Goal: Use online tool/utility: Utilize a website feature to perform a specific function

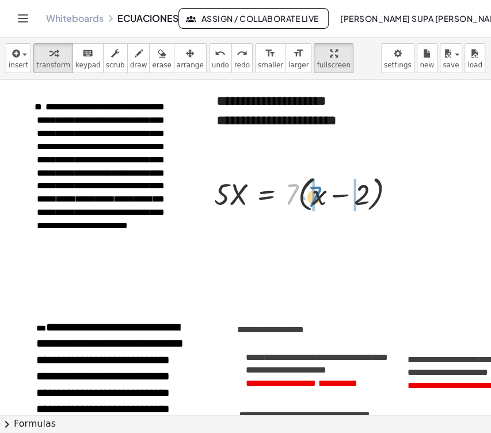
drag, startPoint x: 293, startPoint y: 199, endPoint x: 317, endPoint y: 202, distance: 23.7
click at [317, 202] on div at bounding box center [309, 194] width 202 height 44
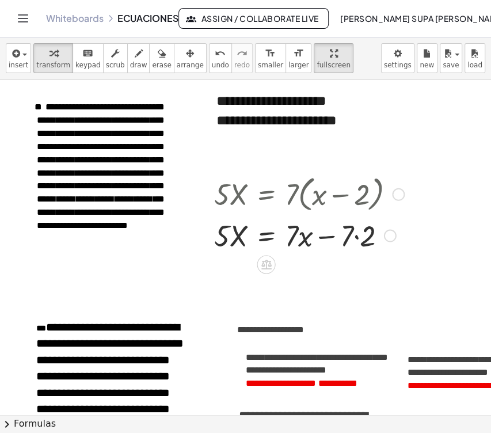
click at [390, 236] on div at bounding box center [390, 235] width 13 height 13
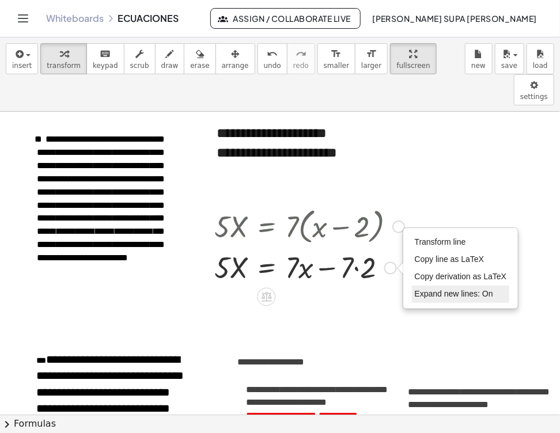
click at [481, 289] on span "Expand new lines: On" at bounding box center [454, 293] width 78 height 9
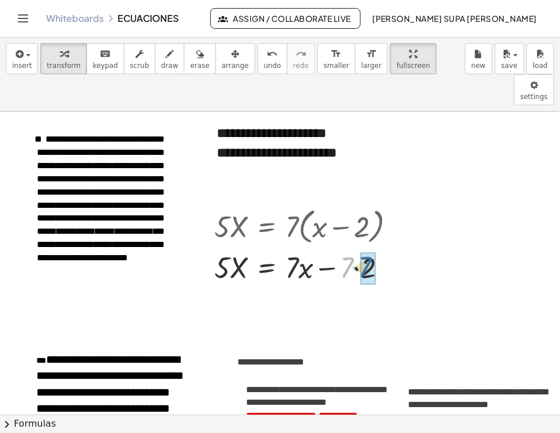
drag, startPoint x: 346, startPoint y: 236, endPoint x: 364, endPoint y: 235, distance: 17.9
drag, startPoint x: 295, startPoint y: 219, endPoint x: 314, endPoint y: 247, distance: 33.5
click at [314, 247] on div at bounding box center [309, 266] width 202 height 39
drag, startPoint x: 298, startPoint y: 232, endPoint x: 198, endPoint y: 231, distance: 100.2
click at [198, 231] on div "· 5 · X = · 7 · ( + x − 2 ) · 5 · X = + · 7 · x − · 7 · 2 + · 7 · x − 14 · 5 · …" at bounding box center [305, 245] width 216 height 89
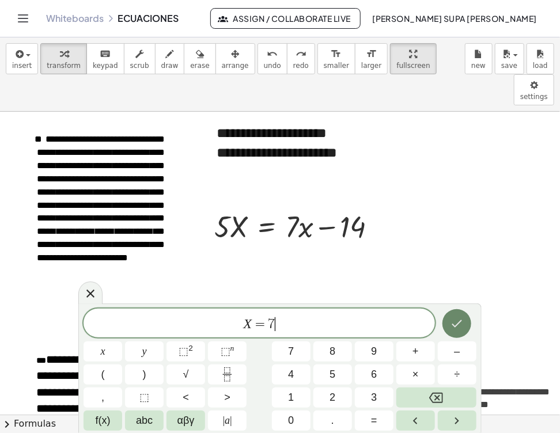
click at [456, 319] on icon "Done" at bounding box center [457, 324] width 14 height 14
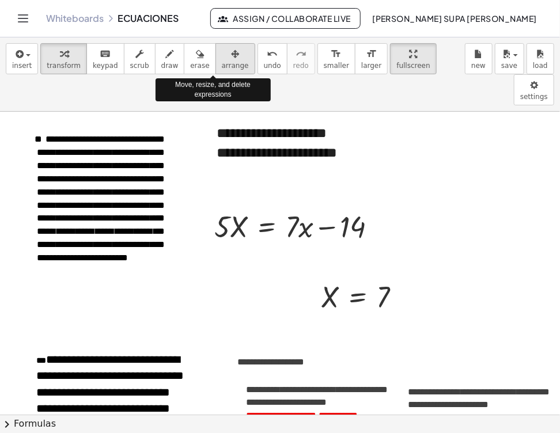
click at [222, 56] on div "button" at bounding box center [235, 54] width 27 height 14
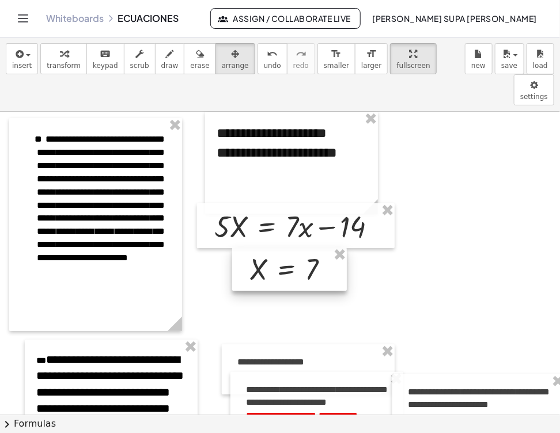
drag, startPoint x: 331, startPoint y: 256, endPoint x: 260, endPoint y: 228, distance: 76.6
click at [260, 248] on div at bounding box center [289, 270] width 115 height 44
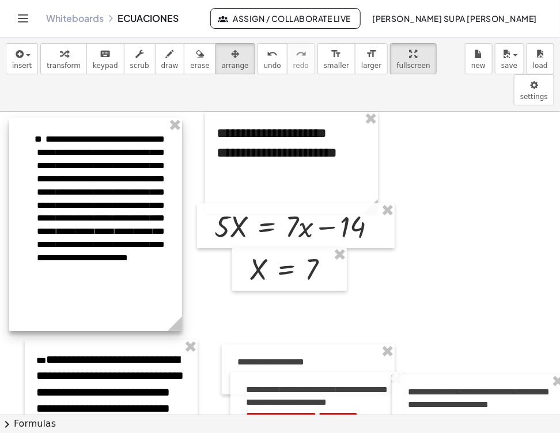
click at [28, 118] on div at bounding box center [95, 224] width 173 height 213
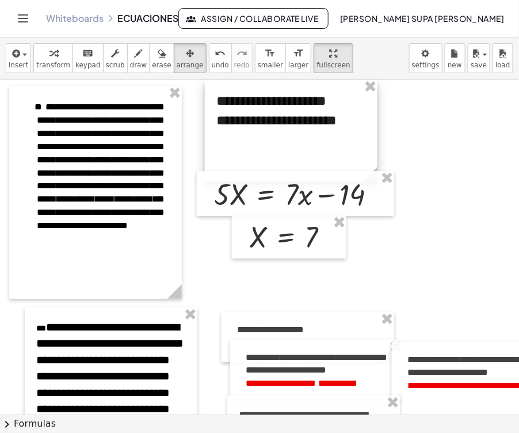
click at [244, 124] on div at bounding box center [291, 130] width 173 height 102
click at [245, 119] on div at bounding box center [291, 130] width 173 height 102
click at [50, 59] on icon "button" at bounding box center [54, 54] width 8 height 14
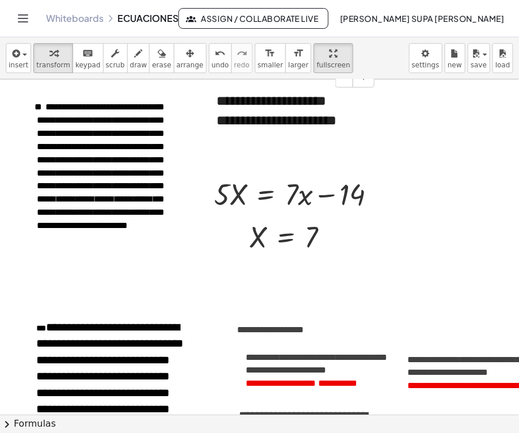
click at [258, 114] on div "**********" at bounding box center [291, 130] width 173 height 102
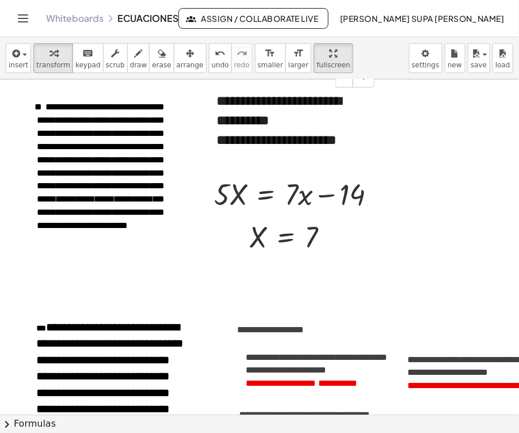
click at [286, 159] on div "**********" at bounding box center [292, 150] width 150 height 40
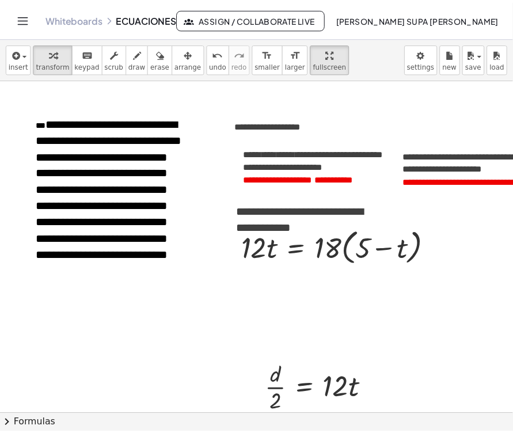
scroll to position [192, 0]
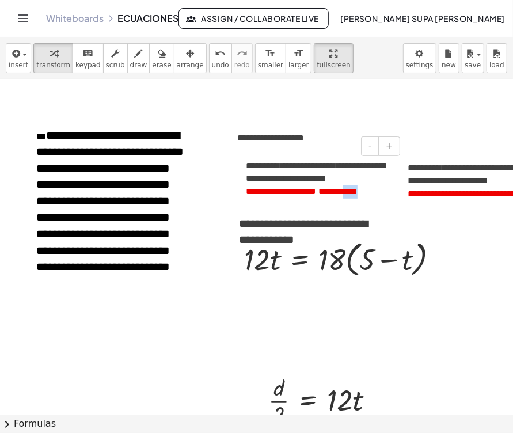
drag, startPoint x: 366, startPoint y: 191, endPoint x: 347, endPoint y: 193, distance: 18.5
click at [347, 193] on p "**********" at bounding box center [317, 191] width 142 height 13
click at [246, 167] on span "**********" at bounding box center [317, 172] width 142 height 22
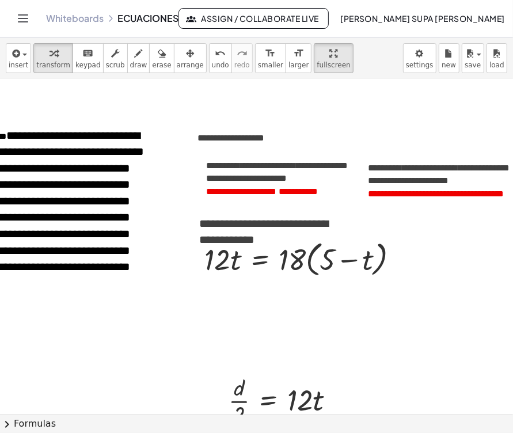
scroll to position [192, 29]
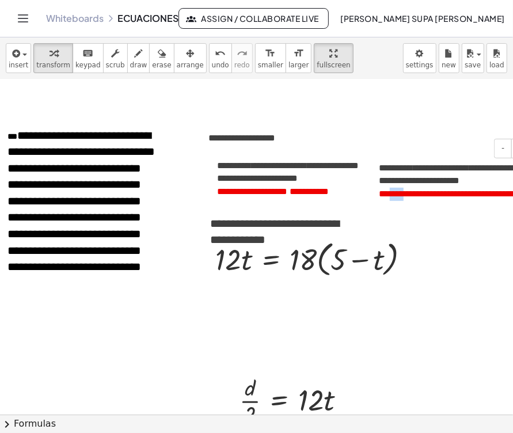
drag, startPoint x: 392, startPoint y: 196, endPoint x: 406, endPoint y: 196, distance: 14.4
click at [406, 196] on span "*******" at bounding box center [393, 193] width 28 height 9
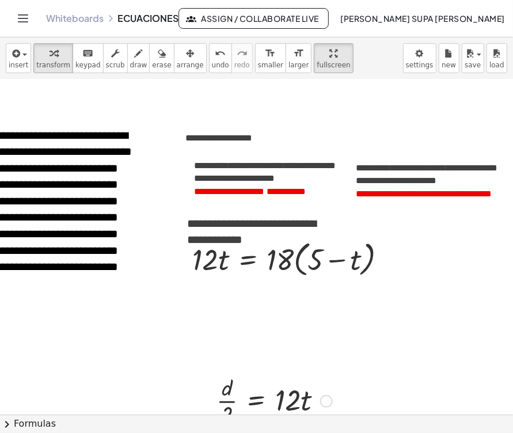
scroll to position [256, 52]
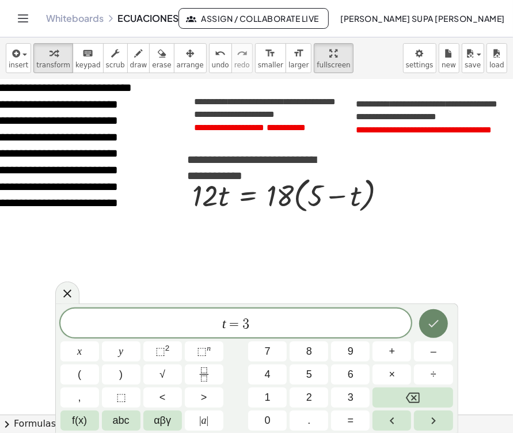
click at [434, 328] on icon "Done" at bounding box center [434, 324] width 14 height 14
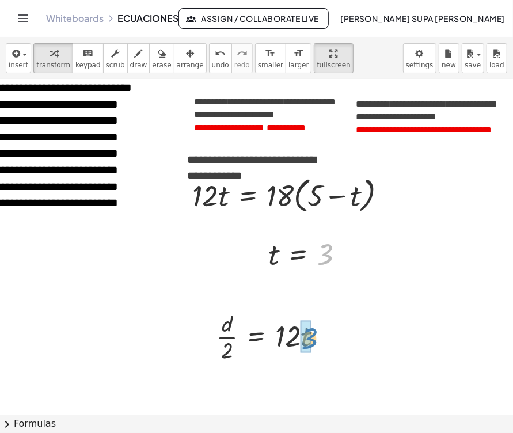
drag, startPoint x: 329, startPoint y: 252, endPoint x: 313, endPoint y: 336, distance: 84.9
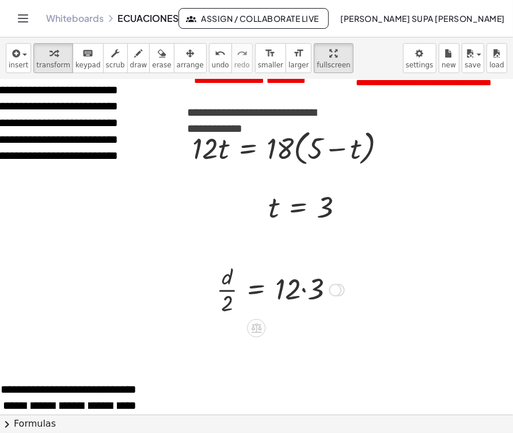
scroll to position [320, 52]
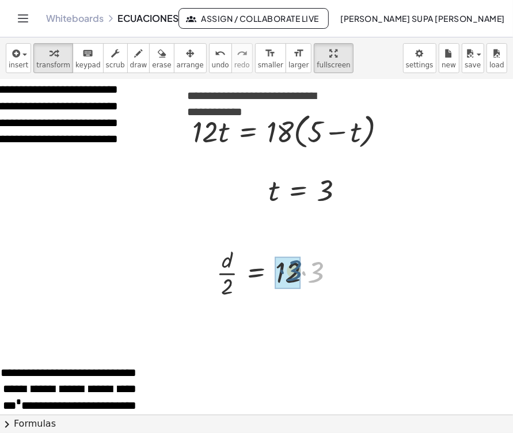
drag, startPoint x: 321, startPoint y: 274, endPoint x: 298, endPoint y: 272, distance: 22.5
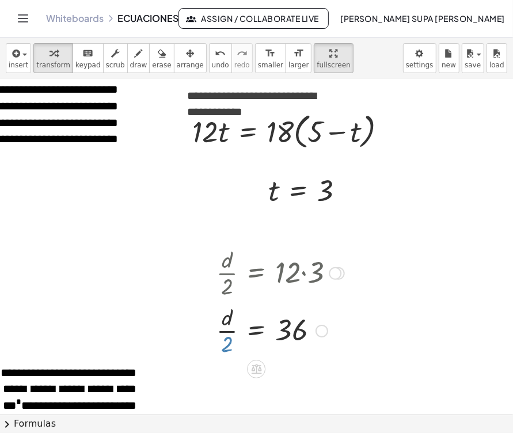
click at [226, 344] on div at bounding box center [280, 330] width 139 height 58
drag, startPoint x: 227, startPoint y: 344, endPoint x: 318, endPoint y: 331, distance: 92.5
click at [318, 331] on div at bounding box center [280, 330] width 139 height 58
drag, startPoint x: 227, startPoint y: 329, endPoint x: 210, endPoint y: 341, distance: 21.0
drag, startPoint x: 290, startPoint y: 332, endPoint x: 313, endPoint y: 333, distance: 23.0
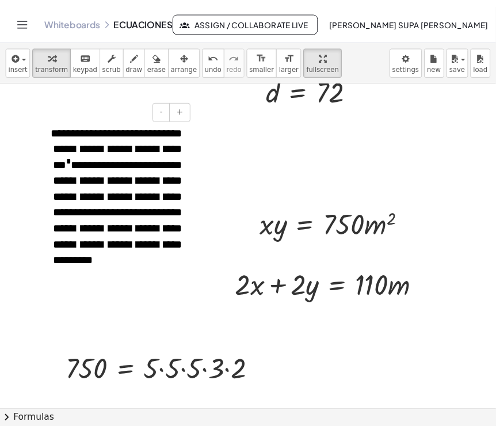
scroll to position [576, 0]
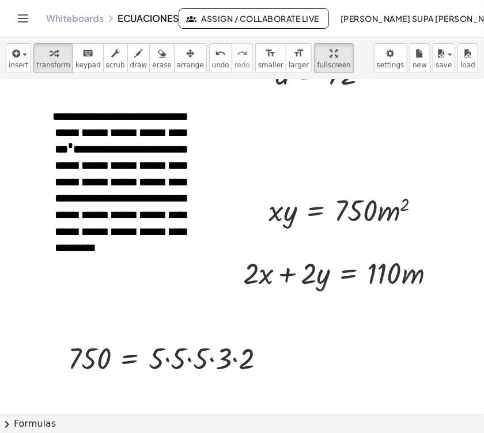
drag, startPoint x: 5, startPoint y: 241, endPoint x: 22, endPoint y: 241, distance: 17.3
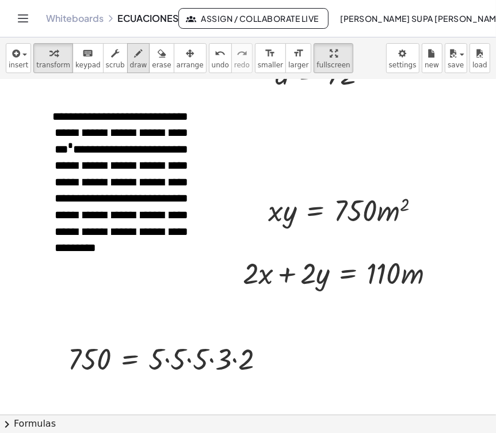
click at [130, 57] on div "button" at bounding box center [138, 53] width 17 height 14
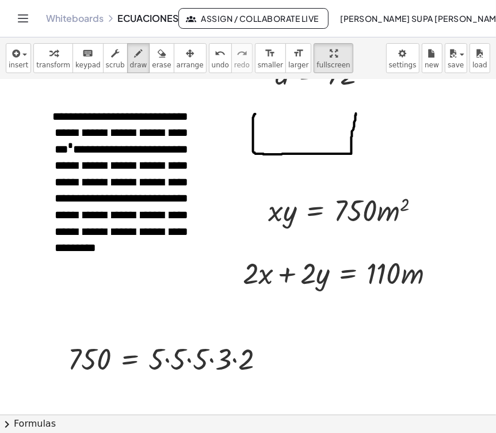
drag, startPoint x: 256, startPoint y: 113, endPoint x: 356, endPoint y: 113, distance: 100.8
drag, startPoint x: 257, startPoint y: 111, endPoint x: 349, endPoint y: 116, distance: 91.7
click at [130, 61] on span "draw" at bounding box center [138, 65] width 17 height 8
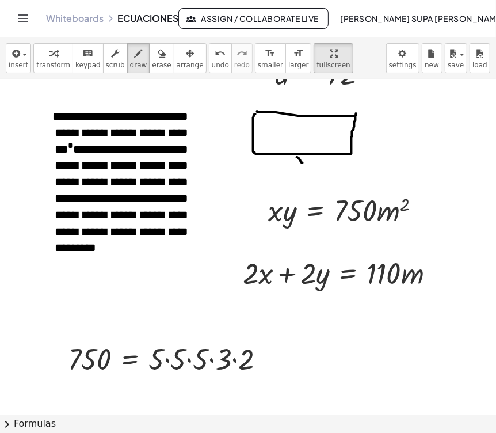
drag, startPoint x: 297, startPoint y: 157, endPoint x: 303, endPoint y: 162, distance: 7.7
drag, startPoint x: 303, startPoint y: 153, endPoint x: 297, endPoint y: 162, distance: 10.9
drag, startPoint x: 232, startPoint y: 124, endPoint x: 238, endPoint y: 135, distance: 11.9
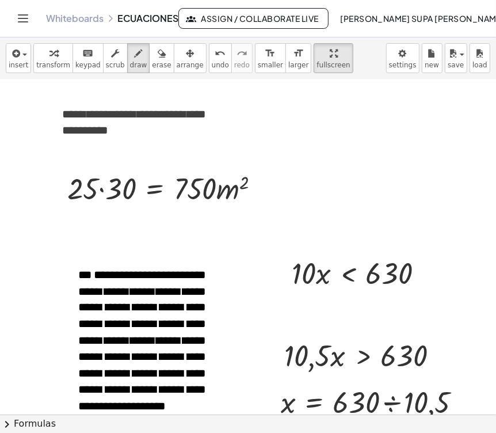
scroll to position [1023, 0]
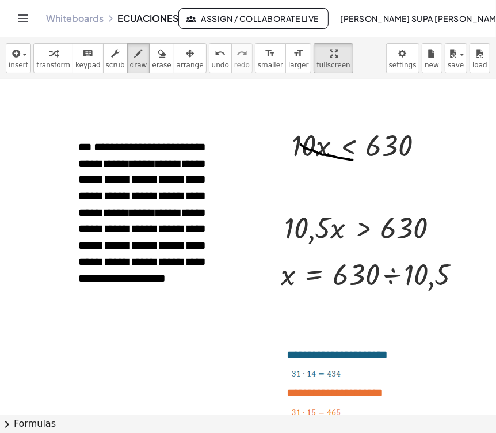
drag, startPoint x: 301, startPoint y: 144, endPoint x: 353, endPoint y: 160, distance: 54.1
click at [212, 56] on div "undo" at bounding box center [220, 53] width 17 height 14
click at [50, 48] on icon "button" at bounding box center [54, 54] width 8 height 14
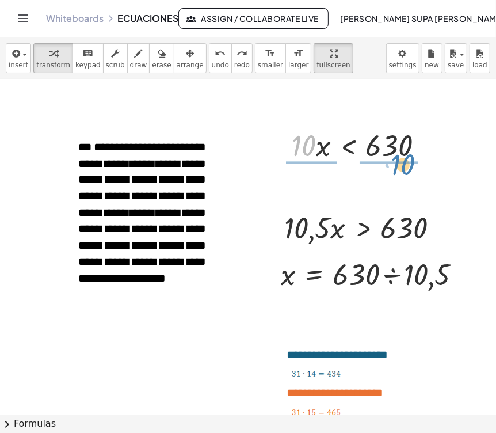
drag, startPoint x: 300, startPoint y: 146, endPoint x: 399, endPoint y: 167, distance: 100.6
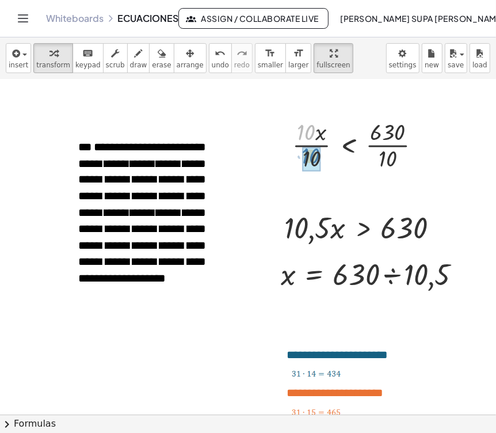
drag, startPoint x: 304, startPoint y: 129, endPoint x: 309, endPoint y: 154, distance: 25.2
drag, startPoint x: 396, startPoint y: 126, endPoint x: 403, endPoint y: 154, distance: 29.2
click at [403, 154] on div at bounding box center [374, 145] width 126 height 58
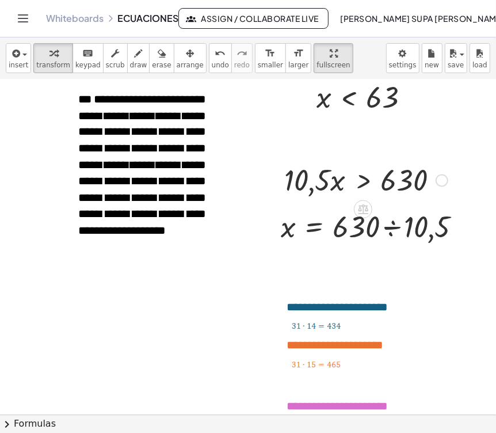
scroll to position [1088, 0]
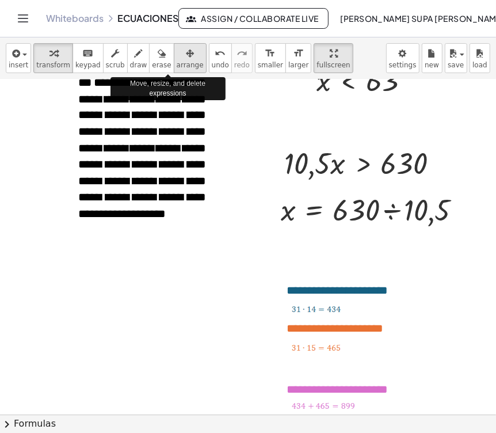
click at [177, 63] on span "arrange" at bounding box center [190, 65] width 27 height 8
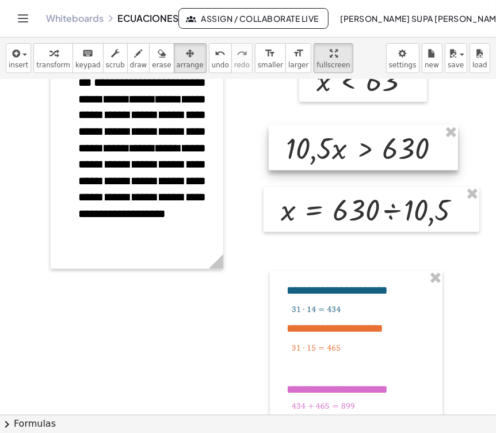
drag, startPoint x: 305, startPoint y: 154, endPoint x: 307, endPoint y: 139, distance: 15.1
click at [307, 139] on div at bounding box center [363, 148] width 189 height 45
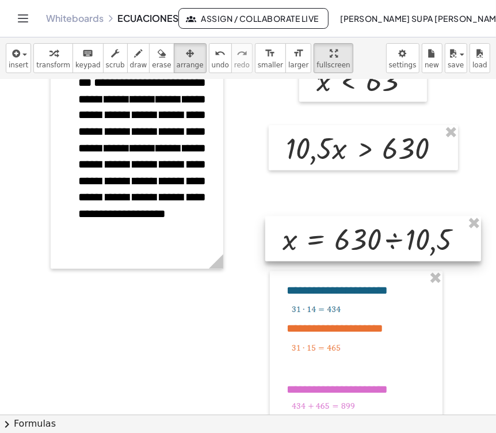
drag, startPoint x: 302, startPoint y: 198, endPoint x: 304, endPoint y: 227, distance: 29.4
click at [304, 227] on div at bounding box center [373, 239] width 216 height 45
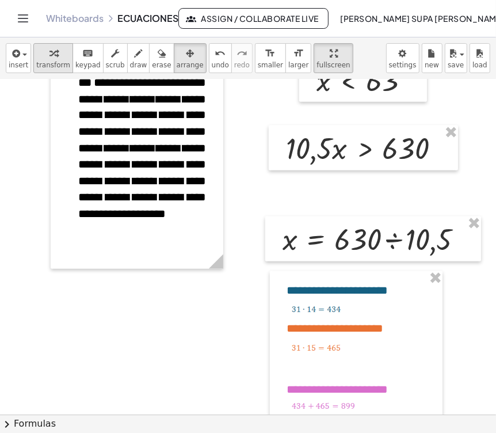
click at [58, 54] on div "button" at bounding box center [53, 53] width 34 height 14
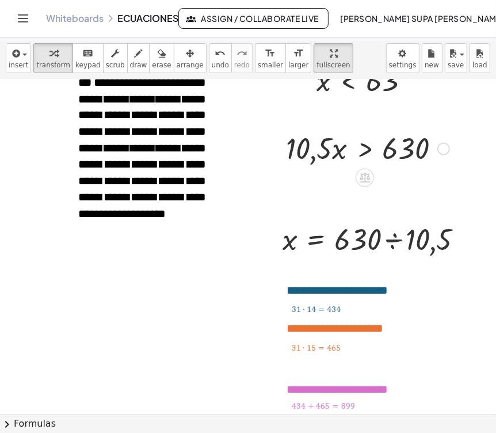
click at [326, 150] on div at bounding box center [367, 147] width 175 height 39
drag, startPoint x: 300, startPoint y: 124, endPoint x: 299, endPoint y: 152, distance: 28.2
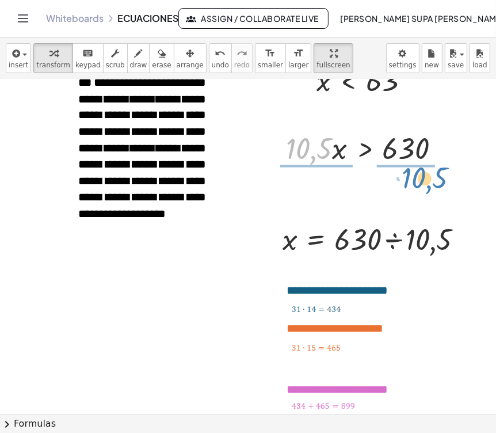
drag, startPoint x: 289, startPoint y: 131, endPoint x: 404, endPoint y: 161, distance: 119.4
click at [404, 161] on div at bounding box center [367, 147] width 175 height 39
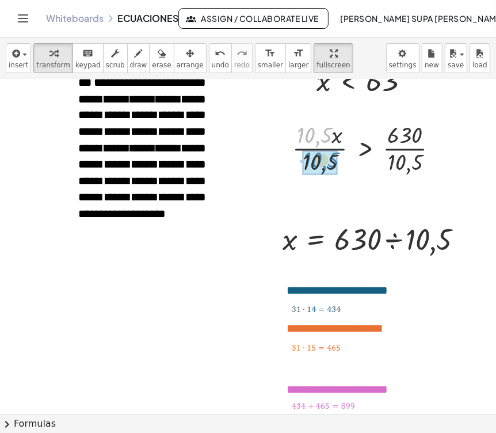
drag, startPoint x: 316, startPoint y: 131, endPoint x: 322, endPoint y: 150, distance: 20.4
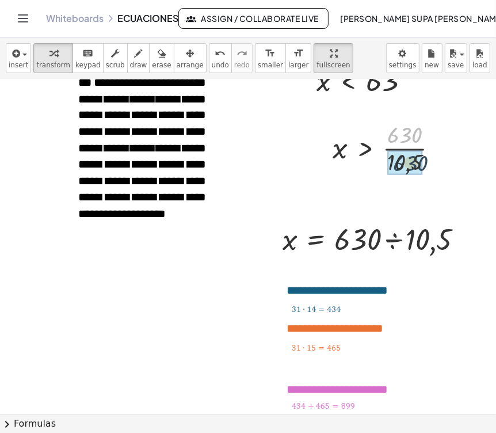
drag, startPoint x: 411, startPoint y: 131, endPoint x: 417, endPoint y: 161, distance: 30.0
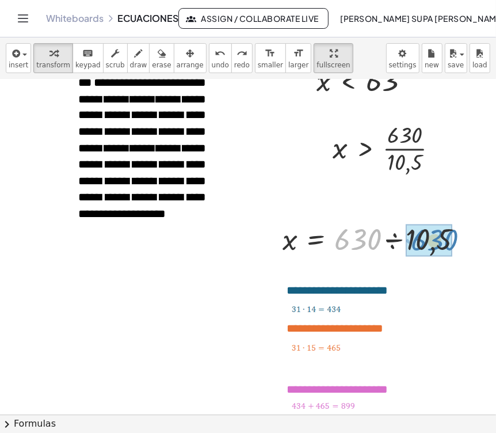
drag, startPoint x: 364, startPoint y: 244, endPoint x: 440, endPoint y: 244, distance: 76.0
drag, startPoint x: 346, startPoint y: 244, endPoint x: 419, endPoint y: 245, distance: 73.7
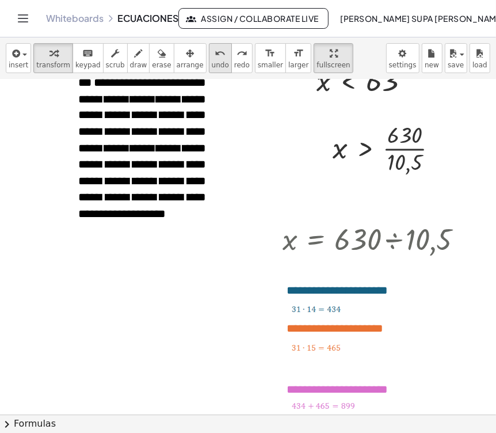
click at [212, 61] on span "undo" at bounding box center [220, 65] width 17 height 8
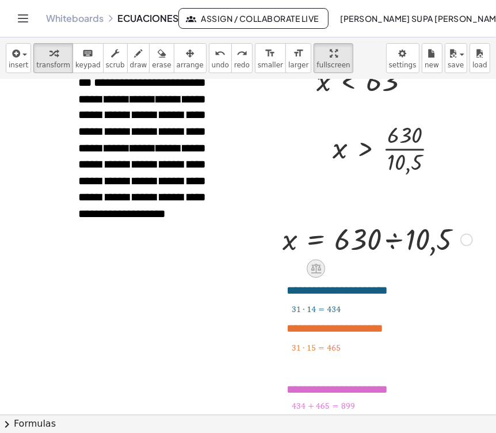
click at [317, 267] on icon at bounding box center [316, 269] width 12 height 12
click at [420, 273] on button "+" at bounding box center [429, 270] width 22 height 20
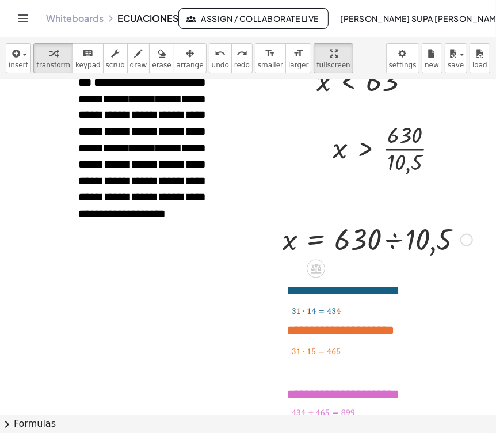
click at [298, 239] on div at bounding box center [378, 238] width 202 height 39
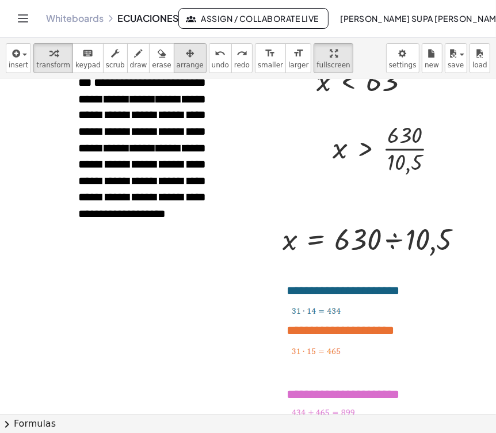
click at [186, 59] on icon "button" at bounding box center [190, 54] width 8 height 14
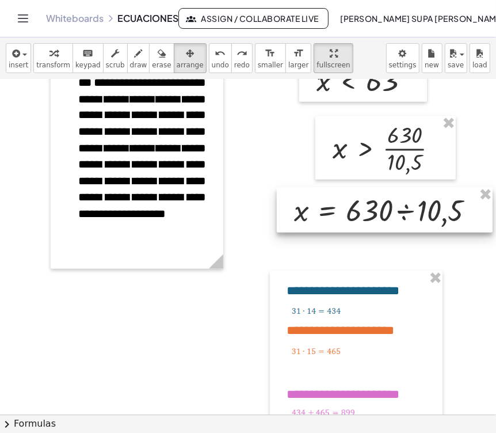
drag, startPoint x: 325, startPoint y: 241, endPoint x: 336, endPoint y: 212, distance: 30.3
click at [336, 212] on div at bounding box center [385, 210] width 216 height 45
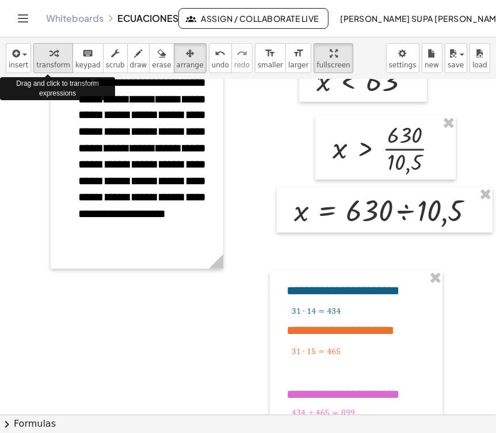
click at [50, 55] on icon "button" at bounding box center [54, 54] width 8 height 14
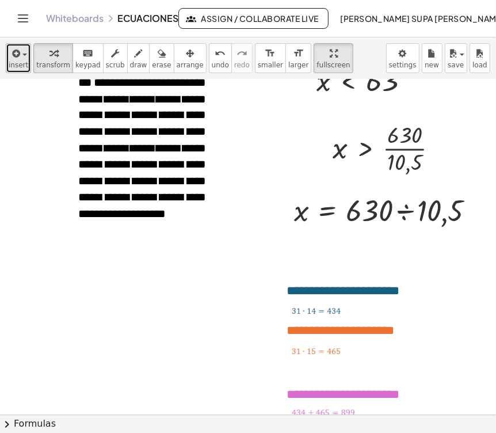
click at [15, 51] on icon "button" at bounding box center [15, 54] width 10 height 14
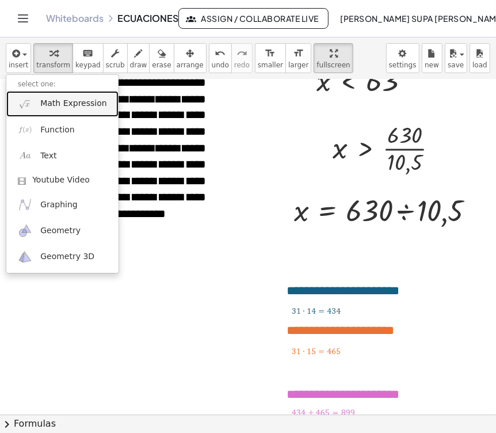
click at [55, 101] on span "Math Expression" at bounding box center [73, 104] width 66 height 12
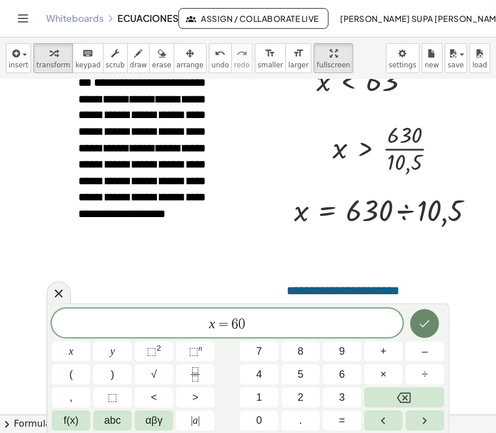
click at [424, 320] on icon "Done" at bounding box center [425, 324] width 14 height 14
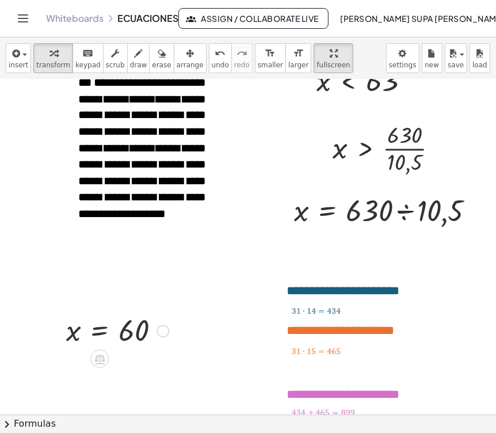
click at [100, 318] on div at bounding box center [117, 331] width 114 height 38
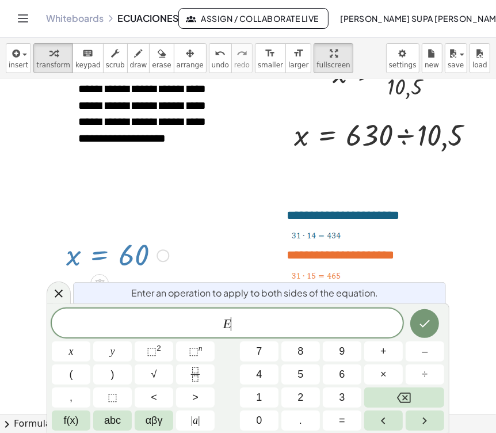
scroll to position [1164, 0]
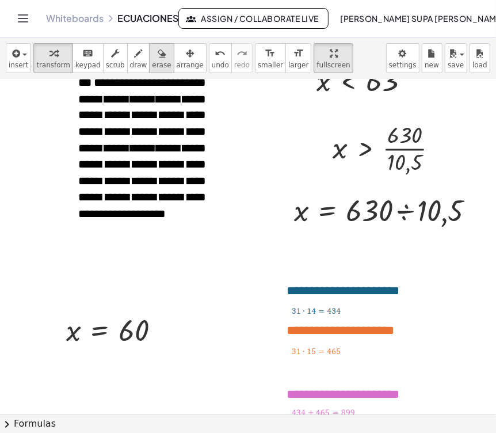
scroll to position [1088, 0]
click at [186, 56] on icon "button" at bounding box center [190, 54] width 8 height 14
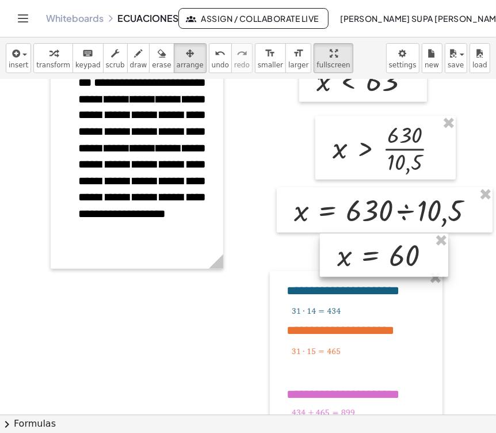
drag, startPoint x: 93, startPoint y: 328, endPoint x: 365, endPoint y: 253, distance: 281.9
click at [365, 253] on div at bounding box center [384, 256] width 128 height 44
click at [130, 61] on span "draw" at bounding box center [138, 65] width 17 height 8
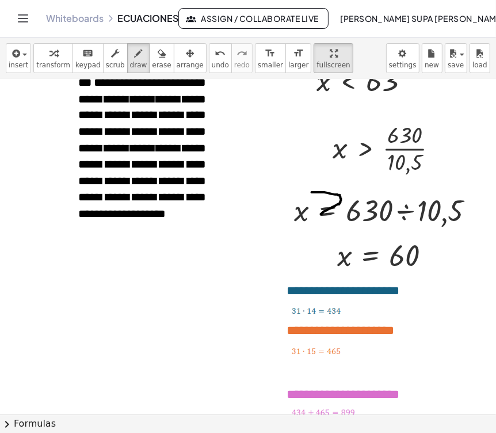
drag, startPoint x: 313, startPoint y: 192, endPoint x: 321, endPoint y: 214, distance: 23.5
drag, startPoint x: 364, startPoint y: 248, endPoint x: 369, endPoint y: 261, distance: 14.2
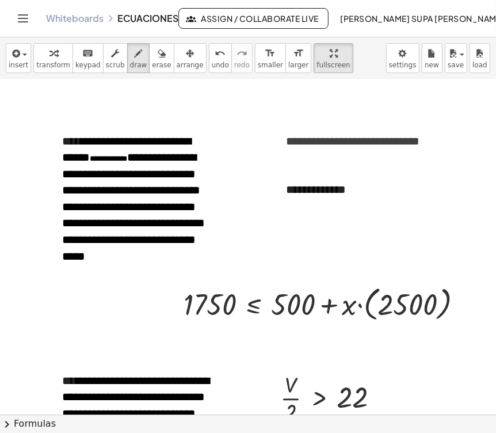
scroll to position [1535, 0]
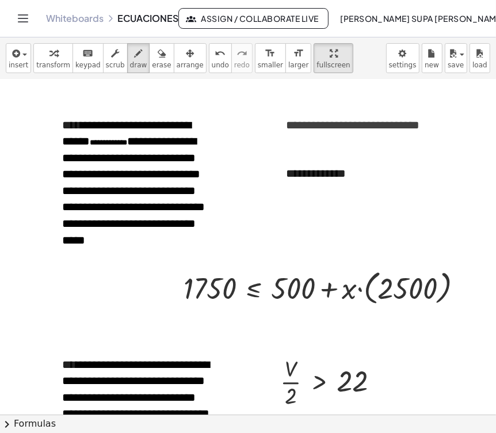
click at [370, 125] on div at bounding box center [373, 152] width 746 height 3216
click at [41, 57] on div "button" at bounding box center [53, 53] width 34 height 14
click at [368, 124] on span "**********" at bounding box center [353, 125] width 134 height 12
click at [359, 289] on div at bounding box center [328, 287] width 301 height 42
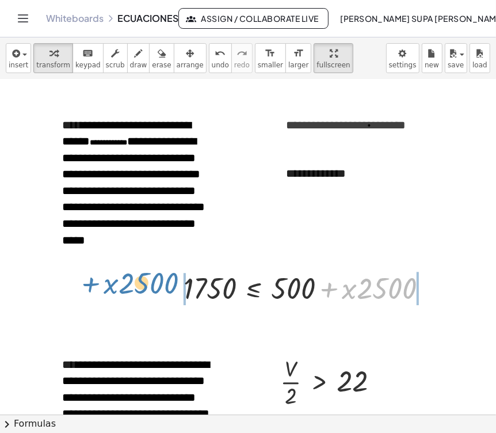
drag, startPoint x: 329, startPoint y: 288, endPoint x: 90, endPoint y: 282, distance: 239.1
click at [90, 282] on div "**********" at bounding box center [373, 152] width 746 height 3216
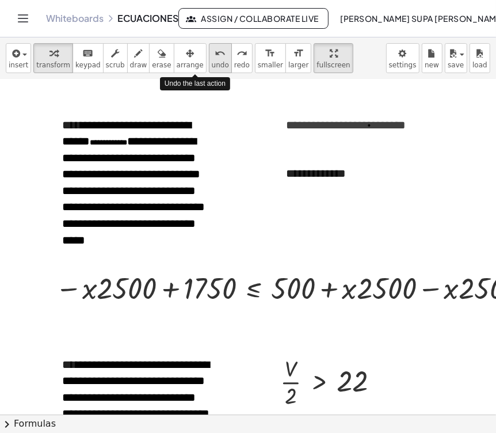
click at [212, 62] on span "undo" at bounding box center [220, 65] width 17 height 8
click at [212, 58] on div "undo" at bounding box center [220, 53] width 17 height 14
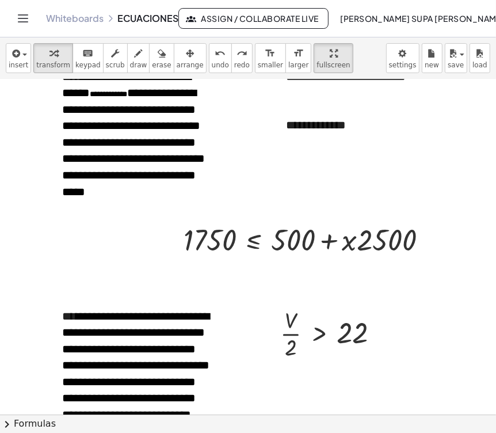
scroll to position [1600, 0]
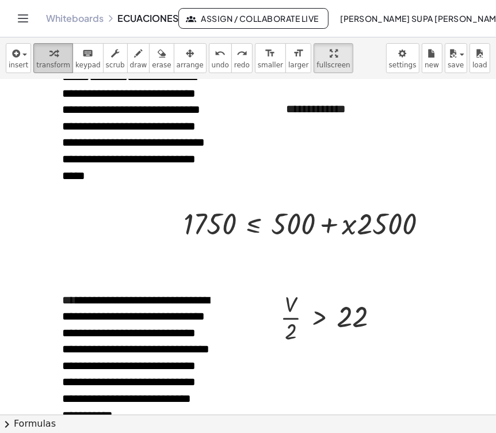
click at [50, 61] on span "transform" at bounding box center [53, 65] width 34 height 8
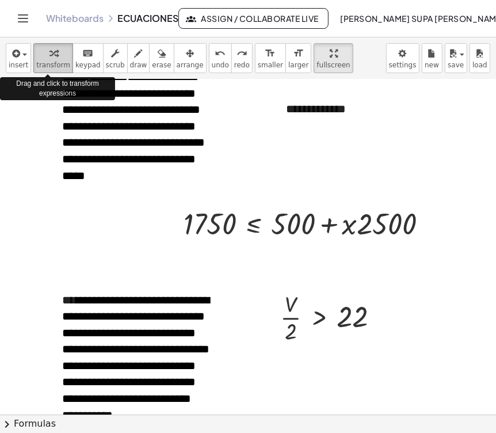
click at [50, 56] on icon "button" at bounding box center [54, 54] width 8 height 14
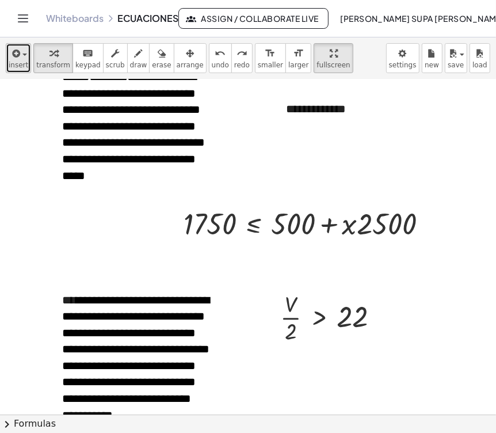
click at [21, 58] on div "button" at bounding box center [19, 53] width 20 height 14
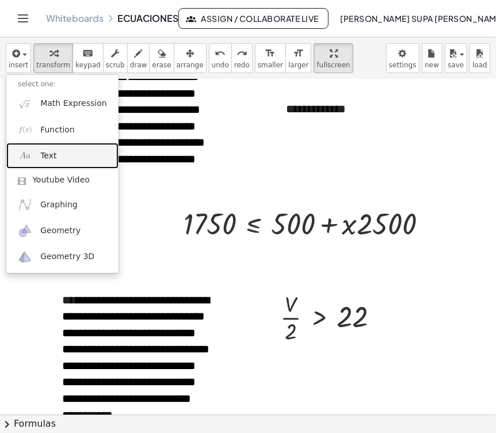
click at [47, 155] on span "Text" at bounding box center [48, 156] width 16 height 12
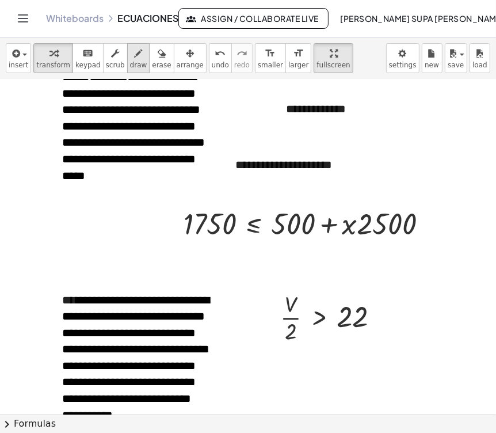
click at [135, 55] on icon "button" at bounding box center [139, 54] width 8 height 14
drag, startPoint x: 293, startPoint y: 152, endPoint x: 298, endPoint y: 160, distance: 8.8
click at [297, 160] on div at bounding box center [373, 88] width 746 height 3216
drag, startPoint x: 299, startPoint y: 164, endPoint x: 291, endPoint y: 165, distance: 8.1
click at [291, 165] on div at bounding box center [373, 88] width 746 height 3216
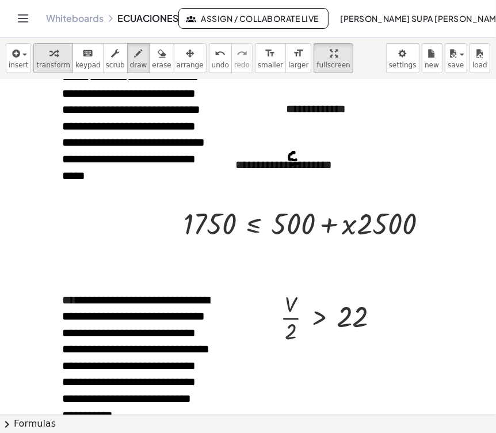
click at [43, 54] on div "button" at bounding box center [53, 53] width 34 height 14
click at [236, 160] on div "**********" at bounding box center [310, 165] width 173 height 40
click at [351, 165] on div "**********" at bounding box center [310, 165] width 173 height 40
click at [130, 58] on div "button" at bounding box center [138, 53] width 17 height 14
drag, startPoint x: 295, startPoint y: 174, endPoint x: 295, endPoint y: 183, distance: 8.6
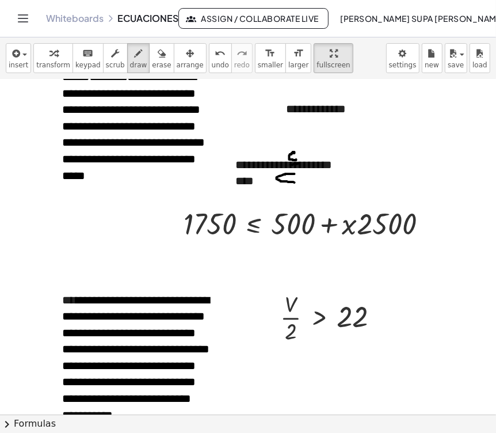
click at [295, 183] on div at bounding box center [373, 88] width 746 height 3216
drag, startPoint x: 282, startPoint y: 188, endPoint x: 295, endPoint y: 186, distance: 13.4
click at [295, 186] on div at bounding box center [373, 88] width 746 height 3216
click at [317, 181] on div at bounding box center [373, 88] width 746 height 3216
click at [54, 58] on div "button" at bounding box center [53, 53] width 34 height 14
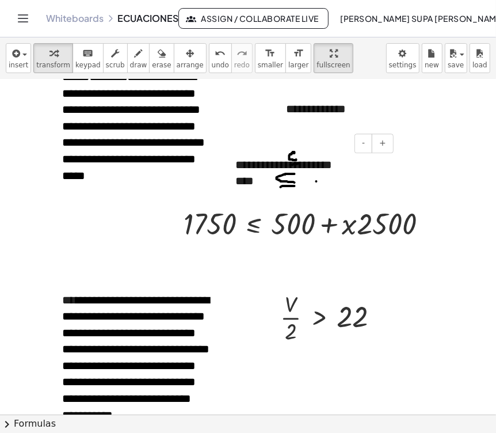
click at [311, 179] on div "****" at bounding box center [311, 181] width 150 height 17
click at [313, 176] on div "****" at bounding box center [311, 181] width 150 height 17
click at [316, 179] on div "****" at bounding box center [311, 181] width 150 height 17
click at [299, 179] on div "****" at bounding box center [311, 181] width 150 height 17
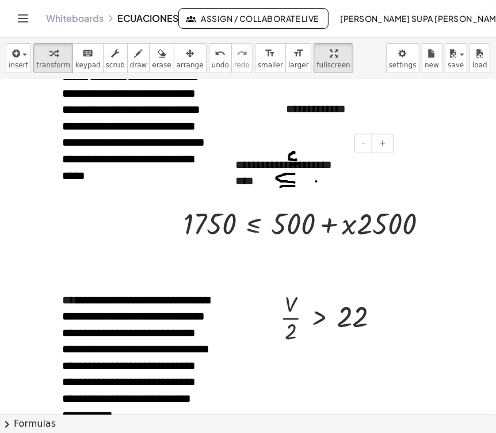
click at [327, 179] on div "****" at bounding box center [311, 181] width 150 height 17
click at [347, 166] on div "**********" at bounding box center [310, 173] width 173 height 56
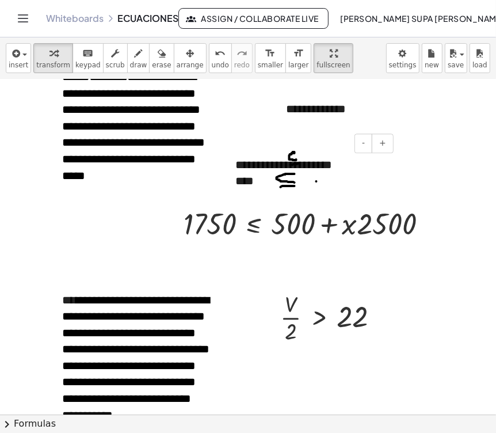
click at [327, 181] on div "****" at bounding box center [311, 181] width 150 height 17
click at [321, 176] on div "**********" at bounding box center [310, 165] width 173 height 40
drag, startPoint x: 145, startPoint y: 59, endPoint x: 161, endPoint y: 71, distance: 19.7
click at [149, 61] on button "erase" at bounding box center [161, 58] width 25 height 30
click at [322, 181] on div at bounding box center [373, 88] width 746 height 3216
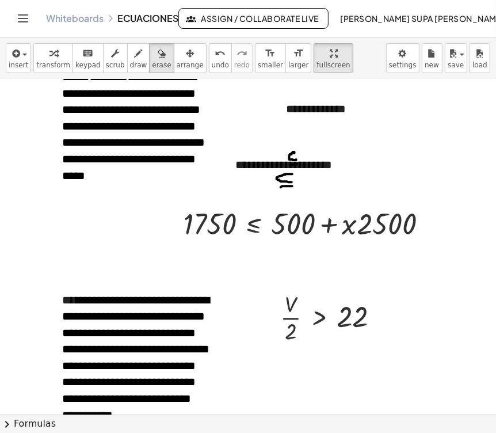
click at [253, 182] on div at bounding box center [373, 88] width 746 height 3216
click at [40, 54] on div "button" at bounding box center [53, 53] width 34 height 14
click at [264, 184] on div at bounding box center [373, 88] width 746 height 3216
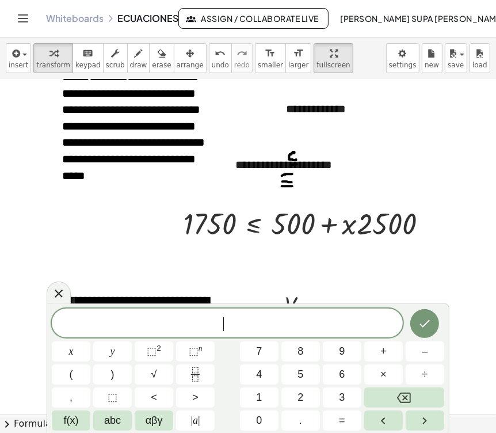
click at [264, 184] on div at bounding box center [373, 88] width 746 height 3216
click at [54, 296] on icon at bounding box center [59, 293] width 14 height 14
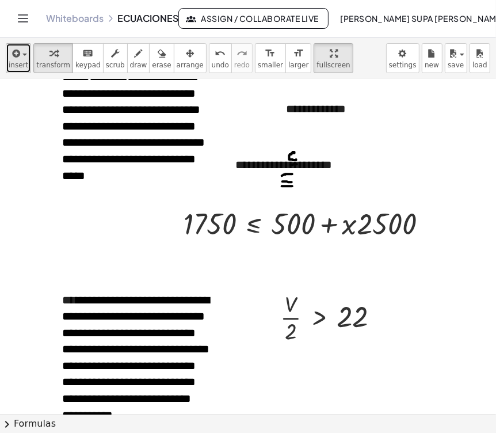
click at [14, 67] on span "insert" at bounding box center [19, 65] width 20 height 8
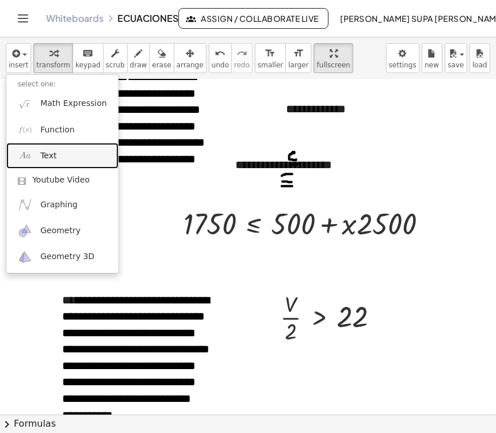
click at [52, 150] on span "Text" at bounding box center [48, 156] width 16 height 12
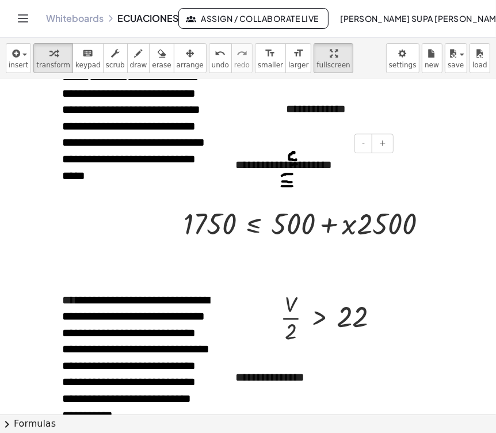
click at [256, 177] on div "**********" at bounding box center [310, 165] width 173 height 40
click at [264, 176] on div "**********" at bounding box center [310, 165] width 173 height 40
click at [349, 167] on div "**********" at bounding box center [310, 165] width 173 height 40
click at [250, 177] on div "**********" at bounding box center [310, 165] width 173 height 40
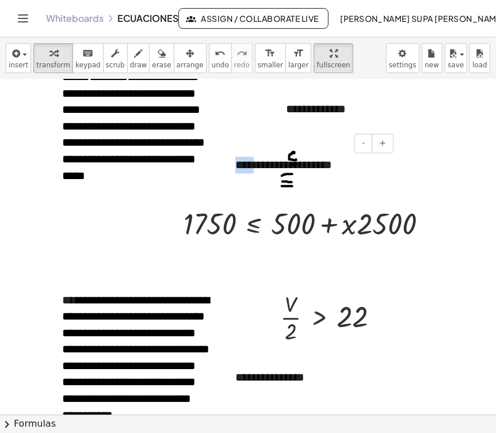
click at [236, 180] on div "**********" at bounding box center [310, 165] width 173 height 40
click at [239, 183] on div "**********" at bounding box center [310, 165] width 173 height 40
click at [364, 146] on span "-" at bounding box center [363, 142] width 3 height 9
click at [54, 64] on span "transform" at bounding box center [53, 65] width 34 height 8
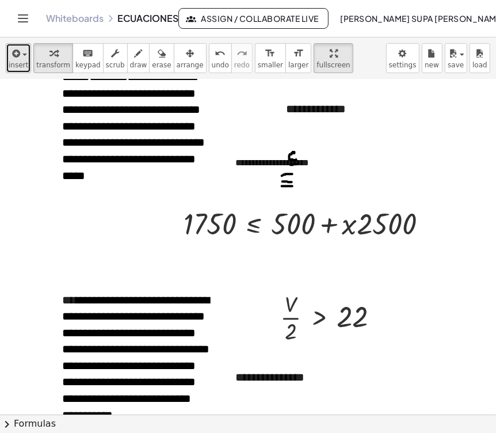
click at [23, 57] on div "button" at bounding box center [19, 53] width 20 height 14
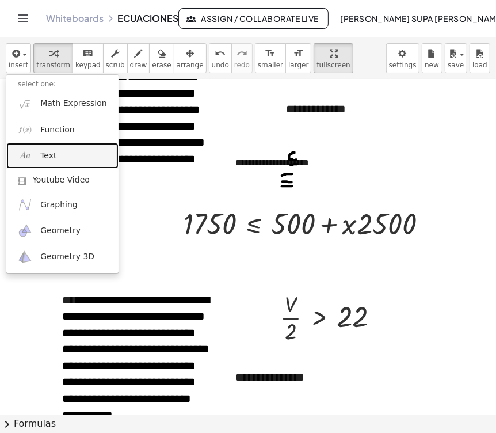
click at [52, 153] on span "Text" at bounding box center [48, 156] width 16 height 12
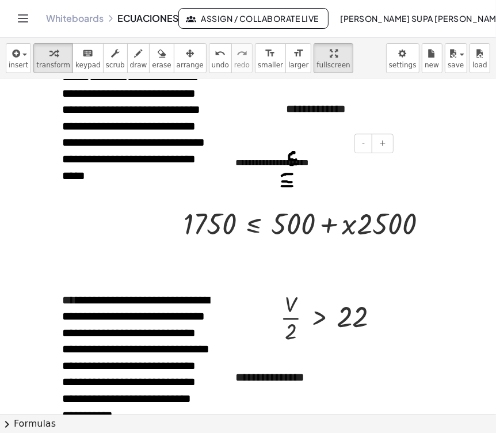
click at [341, 160] on div "**********" at bounding box center [310, 163] width 173 height 36
click at [310, 175] on div "****" at bounding box center [311, 175] width 150 height 13
click at [283, 184] on div "**********" at bounding box center [310, 170] width 173 height 50
drag, startPoint x: 140, startPoint y: 57, endPoint x: 166, endPoint y: 88, distance: 40.0
click at [158, 58] on icon "button" at bounding box center [162, 54] width 8 height 14
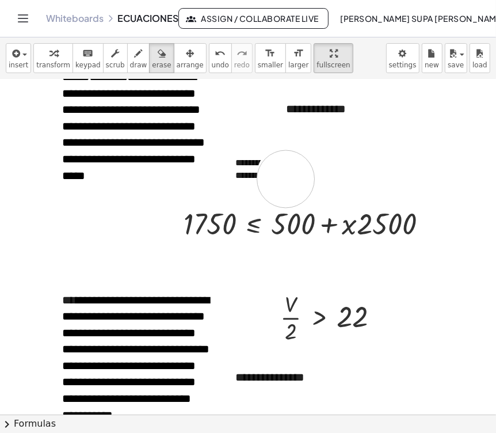
click at [286, 179] on div at bounding box center [373, 88] width 746 height 3216
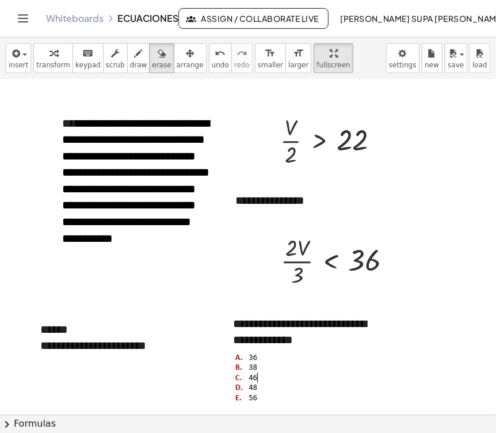
scroll to position [1792, 0]
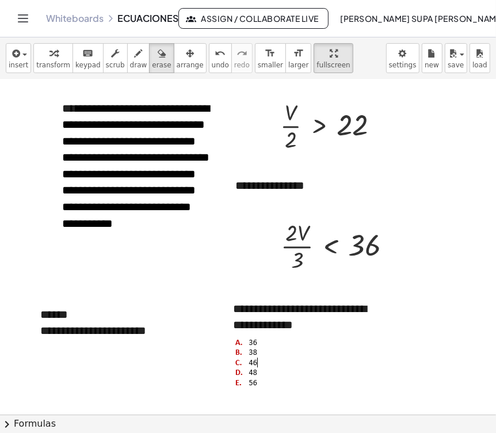
click at [41, 61] on span "transform" at bounding box center [53, 65] width 34 height 8
click at [186, 57] on icon "button" at bounding box center [190, 54] width 8 height 14
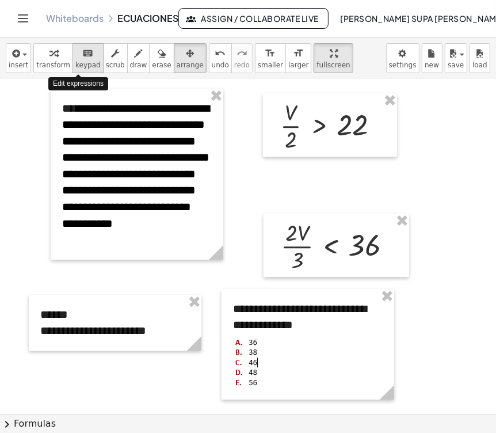
click at [82, 58] on icon "keyboard" at bounding box center [87, 54] width 11 height 14
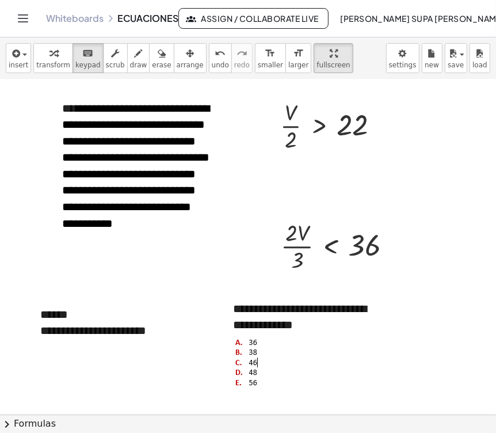
click at [20, 59] on div "button" at bounding box center [19, 53] width 20 height 14
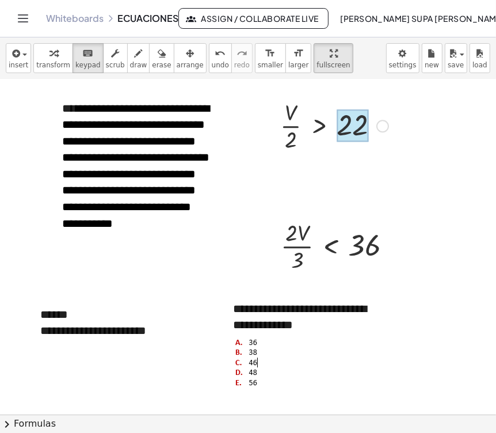
drag, startPoint x: 294, startPoint y: 141, endPoint x: 337, endPoint y: 137, distance: 44.0
click at [26, 55] on button "insert" at bounding box center [18, 58] width 25 height 30
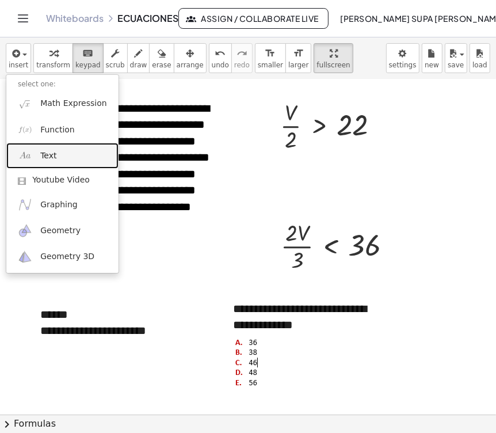
click at [56, 160] on link "Text" at bounding box center [62, 156] width 112 height 26
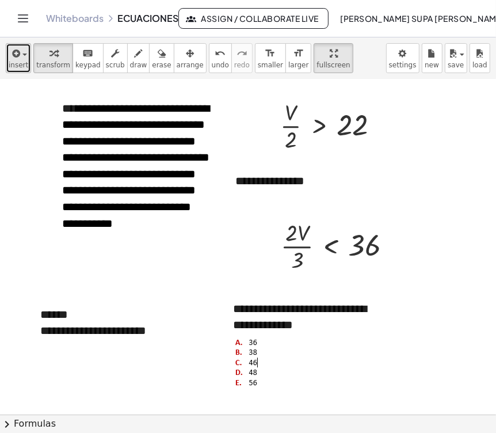
click at [18, 61] on span "insert" at bounding box center [19, 65] width 20 height 8
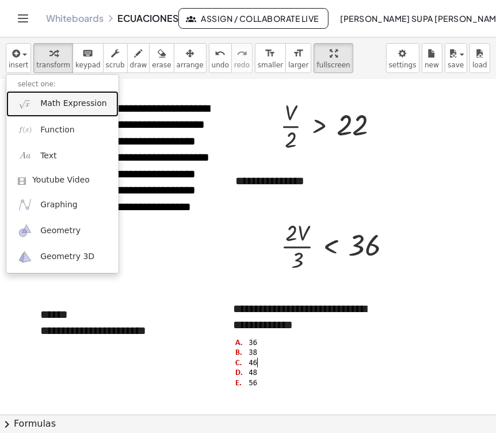
click at [51, 104] on span "Math Expression" at bounding box center [73, 104] width 66 height 12
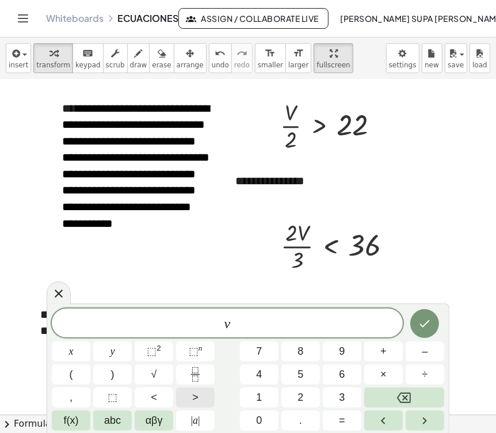
click at [195, 397] on span ">" at bounding box center [195, 398] width 6 height 16
click at [258, 378] on span "4" at bounding box center [259, 375] width 6 height 16
click at [259, 378] on span "4" at bounding box center [259, 375] width 6 height 16
click at [426, 328] on icon "Done" at bounding box center [425, 324] width 14 height 14
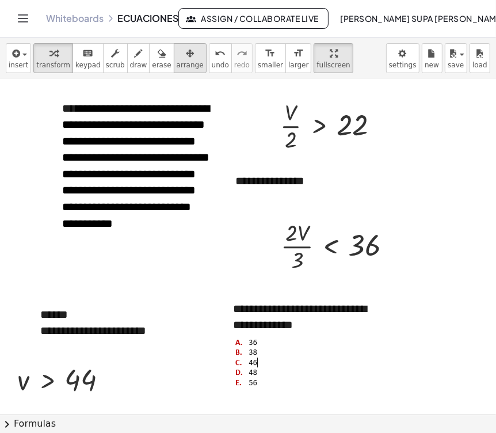
click at [186, 56] on icon "button" at bounding box center [190, 54] width 8 height 14
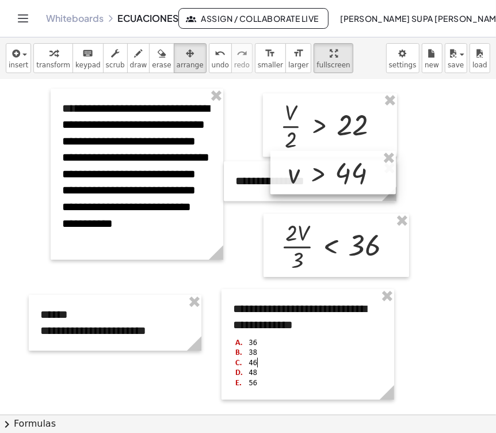
drag, startPoint x: 55, startPoint y: 384, endPoint x: 325, endPoint y: 179, distance: 339.4
click at [325, 179] on div at bounding box center [334, 173] width 126 height 44
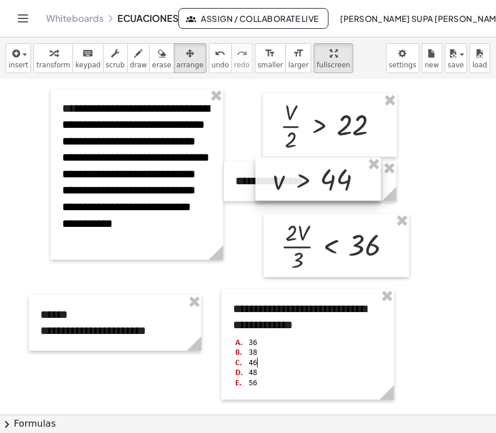
drag, startPoint x: 331, startPoint y: 176, endPoint x: 313, endPoint y: 183, distance: 18.6
click at [313, 183] on div at bounding box center [319, 179] width 126 height 44
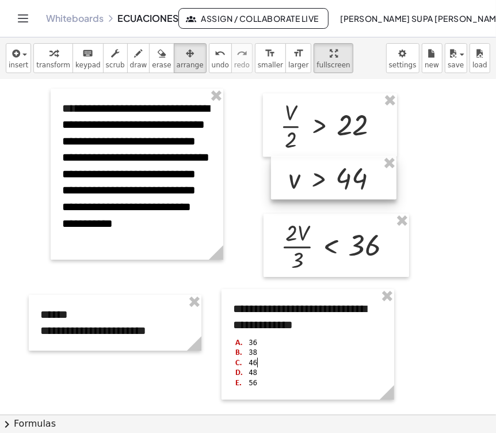
click at [331, 174] on div at bounding box center [334, 178] width 126 height 44
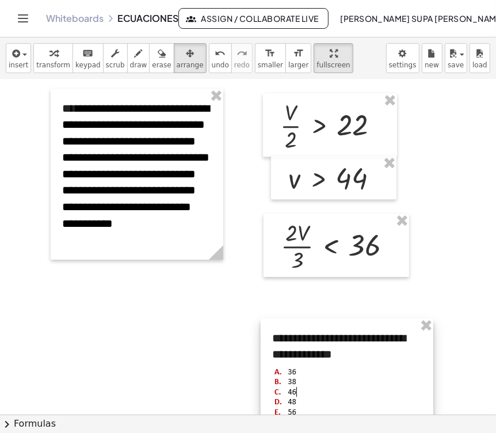
drag, startPoint x: 251, startPoint y: 299, endPoint x: 290, endPoint y: 329, distance: 48.9
click at [290, 329] on div at bounding box center [347, 373] width 173 height 111
click at [22, 59] on div "button" at bounding box center [19, 53] width 20 height 14
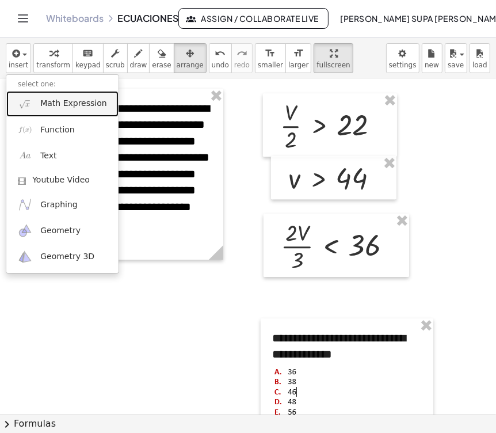
click at [67, 107] on span "Math Expression" at bounding box center [73, 104] width 66 height 12
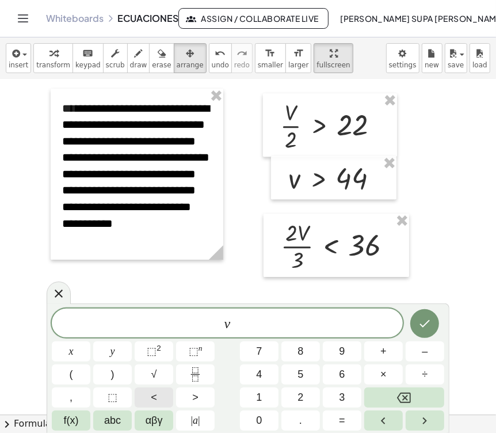
click at [161, 402] on button "<" at bounding box center [154, 398] width 39 height 20
click at [299, 378] on button "5" at bounding box center [301, 375] width 39 height 20
click at [255, 380] on button "4" at bounding box center [259, 375] width 39 height 20
click at [426, 324] on icon "Done" at bounding box center [425, 323] width 10 height 7
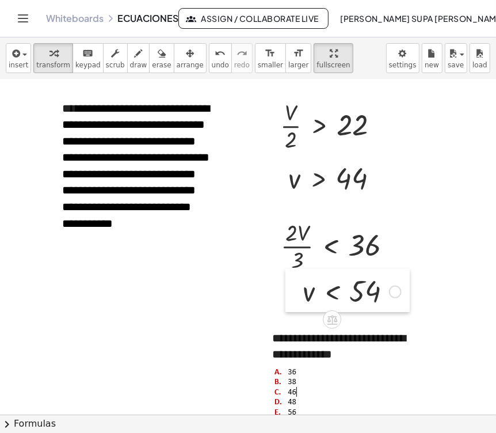
drag, startPoint x: 64, startPoint y: 309, endPoint x: 301, endPoint y: 270, distance: 240.6
click at [301, 270] on div at bounding box center [294, 291] width 17 height 44
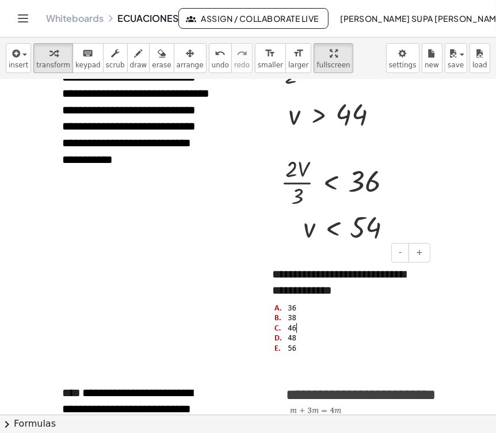
click at [285, 291] on div "**********" at bounding box center [347, 310] width 173 height 111
drag, startPoint x: 343, startPoint y: 273, endPoint x: 278, endPoint y: 273, distance: 64.5
click at [278, 273] on div "**********" at bounding box center [347, 310] width 173 height 111
click at [320, 274] on div "**********" at bounding box center [347, 310] width 173 height 111
drag, startPoint x: 355, startPoint y: 272, endPoint x: 333, endPoint y: 273, distance: 21.3
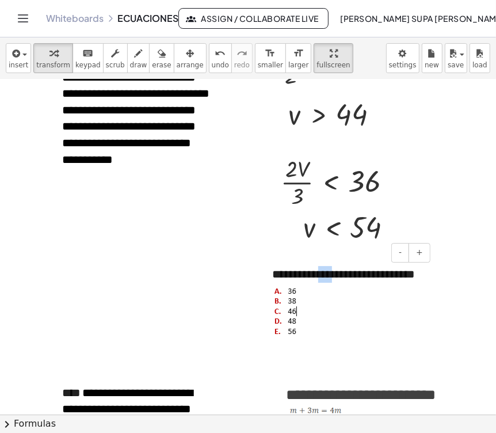
click at [333, 273] on div "**********" at bounding box center [347, 310] width 173 height 111
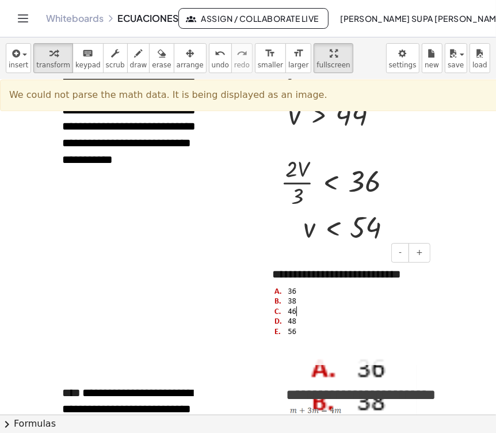
click at [335, 337] on div at bounding box center [347, 309] width 150 height 55
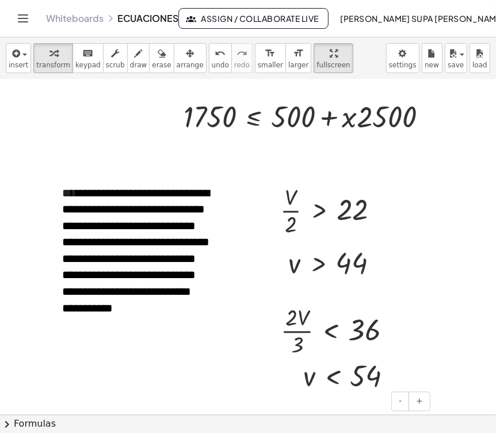
scroll to position [1663, 0]
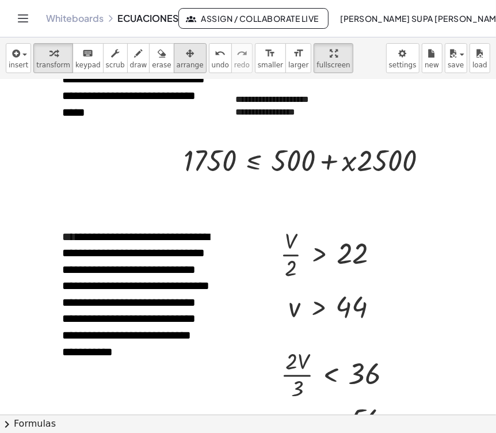
click at [180, 57] on button "arrange" at bounding box center [190, 58] width 33 height 30
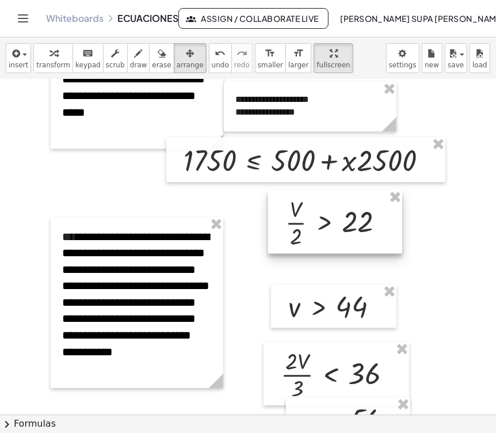
drag, startPoint x: 321, startPoint y: 240, endPoint x: 327, endPoint y: 208, distance: 32.1
click at [327, 208] on div at bounding box center [335, 221] width 134 height 63
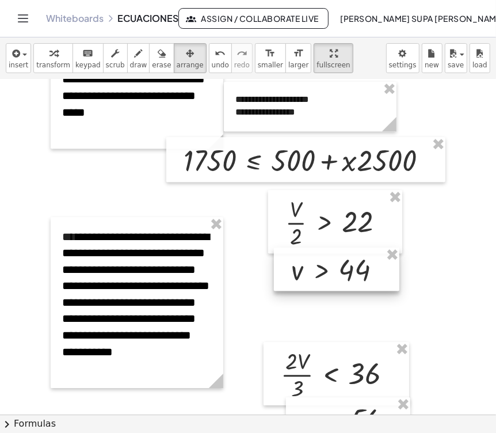
drag, startPoint x: 324, startPoint y: 296, endPoint x: 327, endPoint y: 259, distance: 37.0
click at [327, 259] on div at bounding box center [337, 270] width 126 height 44
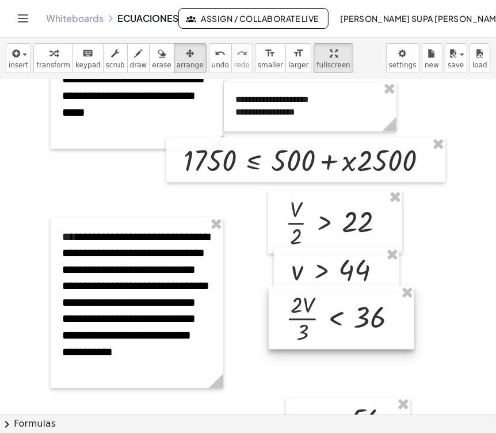
drag, startPoint x: 336, startPoint y: 351, endPoint x: 341, endPoint y: 295, distance: 56.7
click at [341, 295] on div at bounding box center [342, 317] width 146 height 63
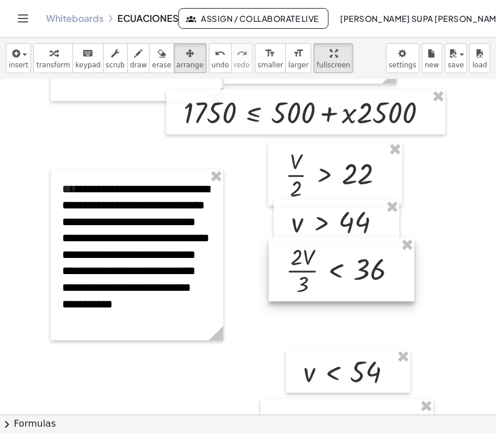
scroll to position [1792, 0]
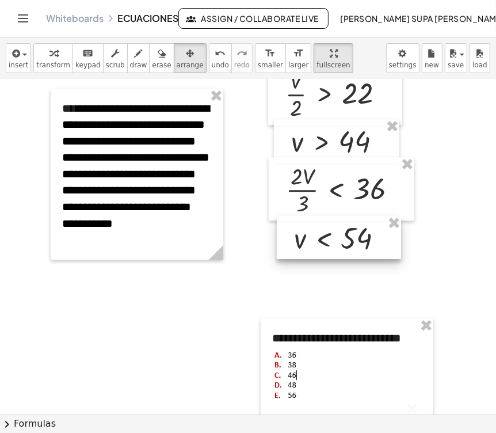
drag, startPoint x: 336, startPoint y: 279, endPoint x: 327, endPoint y: 226, distance: 53.8
click at [327, 226] on div at bounding box center [339, 238] width 124 height 44
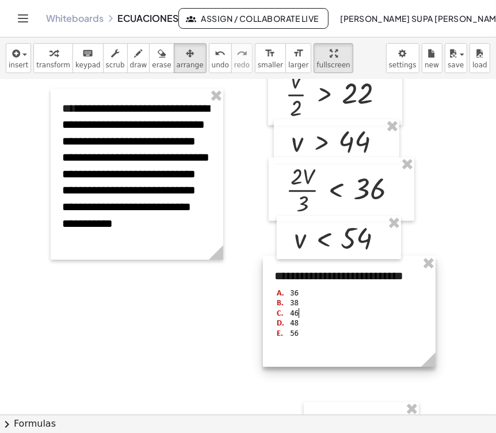
drag, startPoint x: 314, startPoint y: 330, endPoint x: 317, endPoint y: 268, distance: 62.2
click at [317, 268] on div at bounding box center [349, 311] width 173 height 111
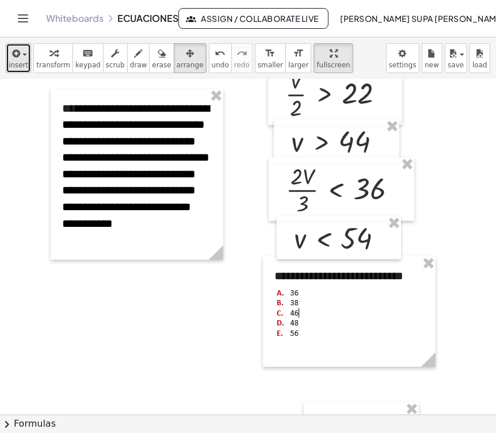
click at [11, 50] on icon "button" at bounding box center [15, 54] width 10 height 14
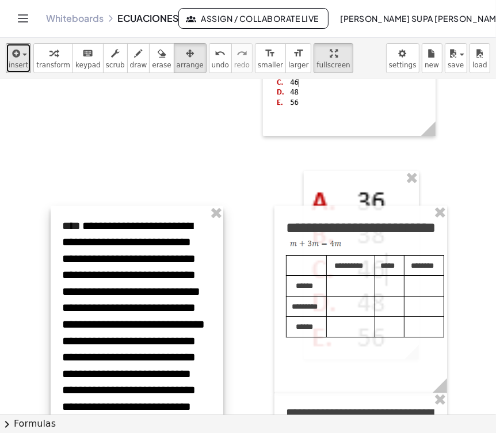
scroll to position [2047, 0]
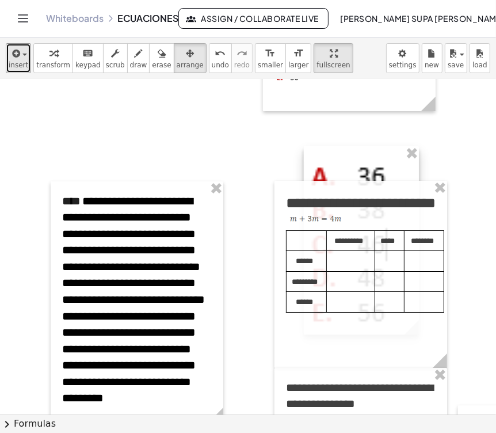
click at [325, 172] on div at bounding box center [361, 240] width 115 height 189
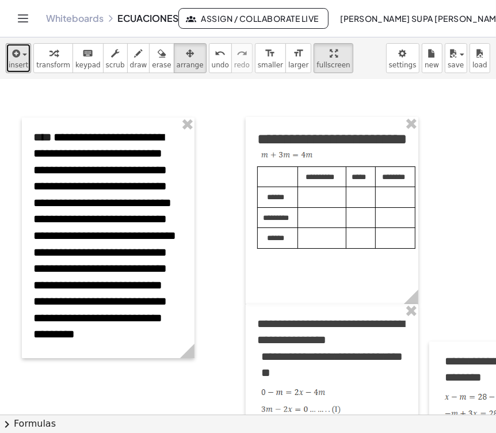
scroll to position [2111, 32]
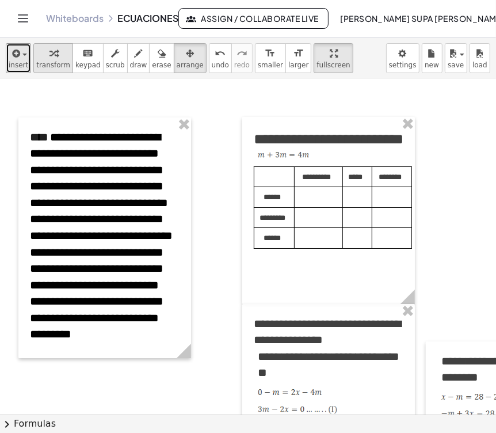
click at [50, 58] on icon "button" at bounding box center [54, 54] width 8 height 14
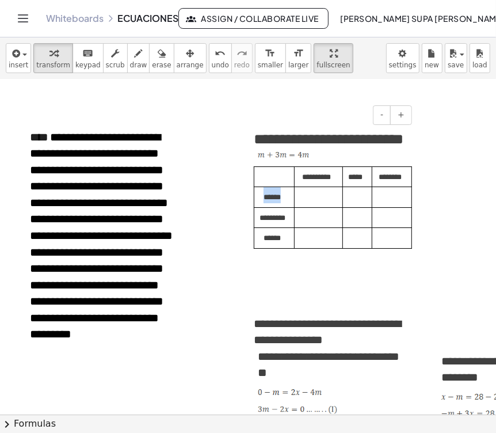
drag, startPoint x: 262, startPoint y: 220, endPoint x: 282, endPoint y: 218, distance: 20.2
click at [282, 203] on p "******" at bounding box center [273, 195] width 28 height 16
drag, startPoint x: 257, startPoint y: 242, endPoint x: 284, endPoint y: 242, distance: 27.1
click at [284, 228] on td "*********" at bounding box center [275, 217] width 40 height 21
drag, startPoint x: 363, startPoint y: 200, endPoint x: 346, endPoint y: 200, distance: 16.7
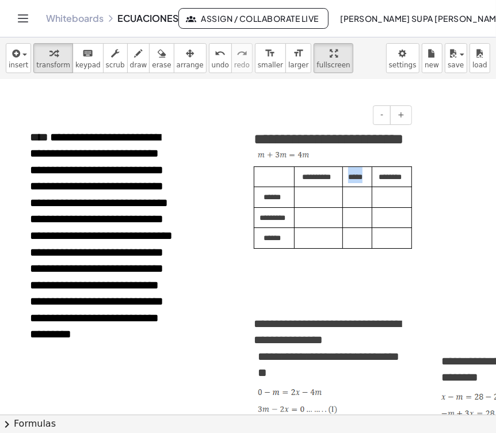
click at [346, 187] on td "*****" at bounding box center [357, 176] width 29 height 21
click at [29, 186] on div at bounding box center [24, 237] width 12 height 241
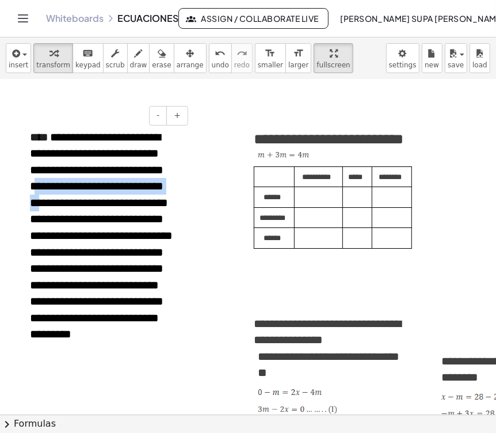
drag, startPoint x: 33, startPoint y: 190, endPoint x: 176, endPoint y: 191, distance: 142.2
click at [176, 191] on div "**********" at bounding box center [104, 238] width 173 height 242
click at [352, 203] on p at bounding box center [355, 195] width 17 height 16
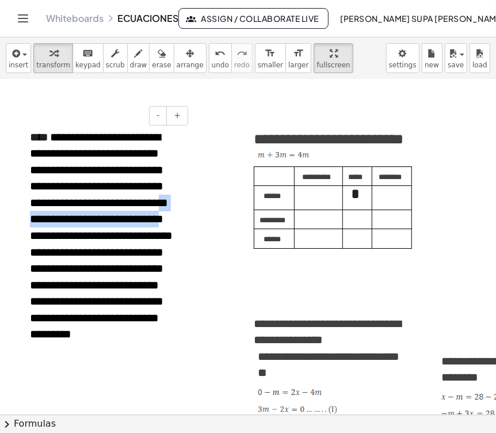
drag, startPoint x: 148, startPoint y: 208, endPoint x: 160, endPoint y: 227, distance: 22.2
click at [160, 227] on span "**********" at bounding box center [101, 235] width 143 height 209
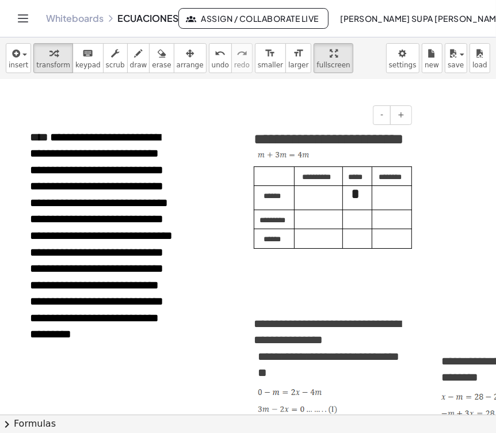
click at [383, 226] on p at bounding box center [391, 218] width 28 height 16
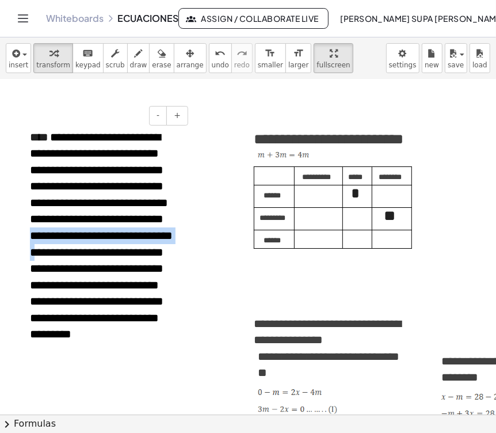
drag, startPoint x: 164, startPoint y: 224, endPoint x: 166, endPoint y: 245, distance: 21.4
click at [166, 245] on span "**********" at bounding box center [101, 235] width 143 height 209
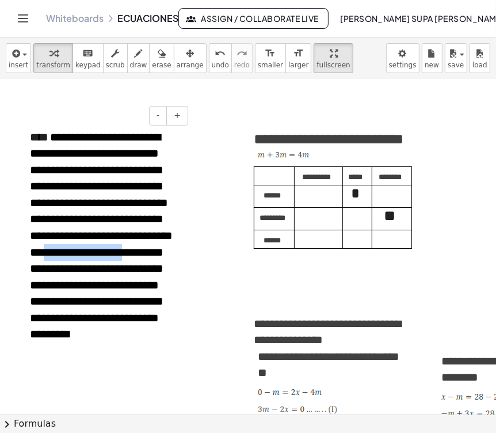
drag, startPoint x: 31, startPoint y: 261, endPoint x: 112, endPoint y: 264, distance: 81.2
click at [112, 264] on span "**********" at bounding box center [101, 235] width 143 height 209
click at [309, 224] on p at bounding box center [317, 216] width 36 height 16
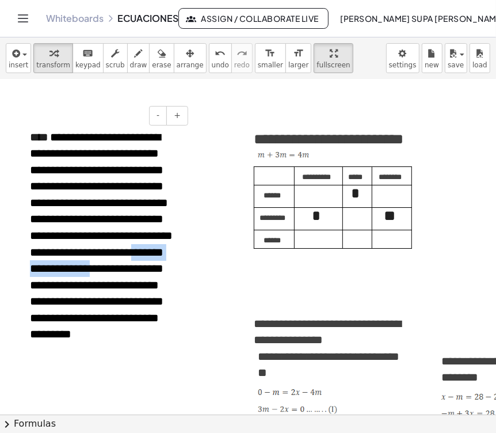
drag, startPoint x: 119, startPoint y: 260, endPoint x: 70, endPoint y: 280, distance: 53.2
click at [70, 280] on span "**********" at bounding box center [101, 235] width 143 height 209
click at [397, 202] on p at bounding box center [391, 193] width 28 height 16
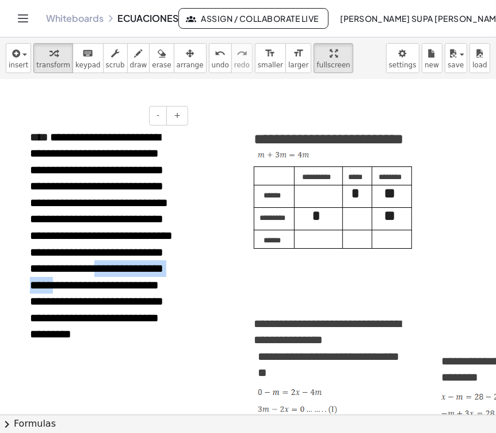
drag, startPoint x: 74, startPoint y: 278, endPoint x: 174, endPoint y: 281, distance: 100.2
click at [174, 281] on div "**********" at bounding box center [104, 238] width 173 height 242
click at [382, 246] on p at bounding box center [391, 238] width 28 height 16
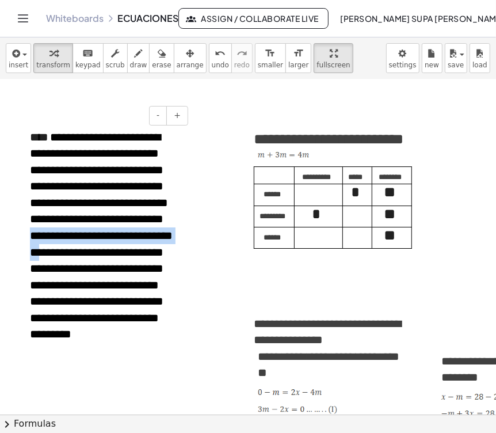
drag, startPoint x: 166, startPoint y: 225, endPoint x: 175, endPoint y: 244, distance: 21.4
click at [175, 244] on div "**********" at bounding box center [104, 238] width 173 height 242
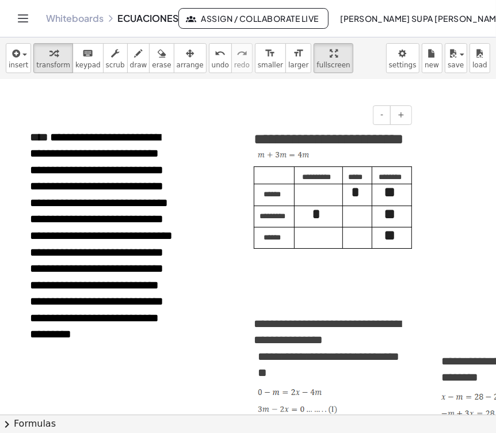
click at [356, 222] on p at bounding box center [355, 214] width 17 height 16
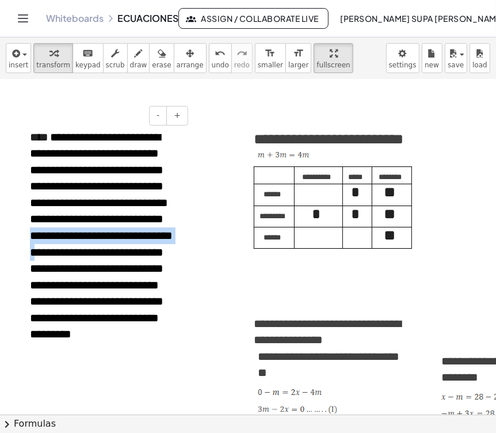
drag, startPoint x: 165, startPoint y: 222, endPoint x: 166, endPoint y: 241, distance: 19.0
click at [166, 241] on span "**********" at bounding box center [101, 235] width 143 height 209
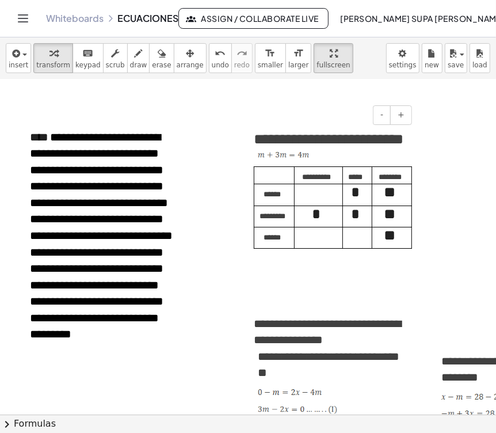
click at [315, 244] on p at bounding box center [317, 235] width 36 height 16
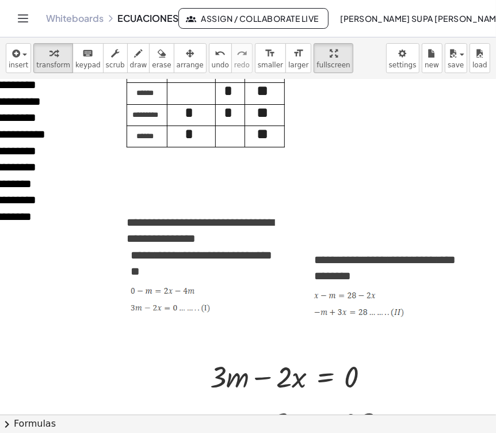
scroll to position [2223, 160]
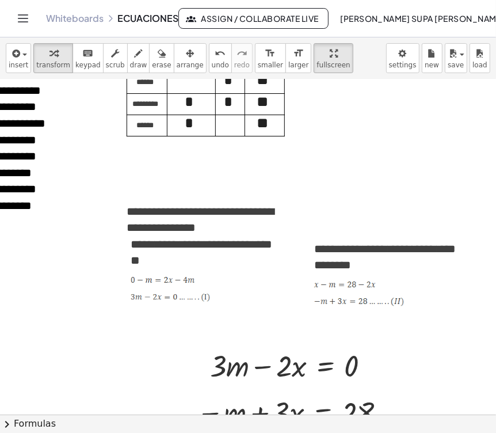
click at [277, 136] on td "**" at bounding box center [265, 125] width 40 height 21
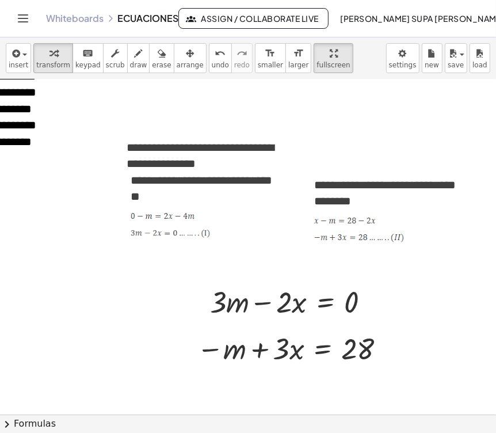
scroll to position [2352, 160]
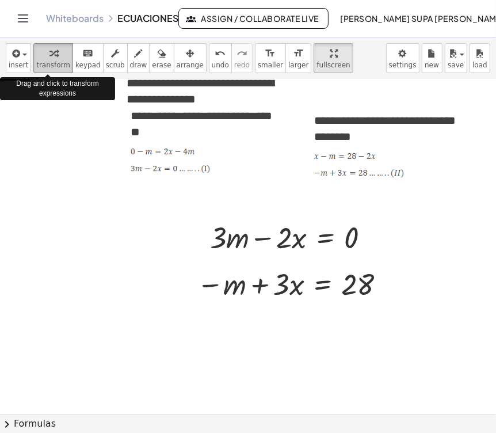
click at [50, 58] on icon "button" at bounding box center [54, 54] width 8 height 14
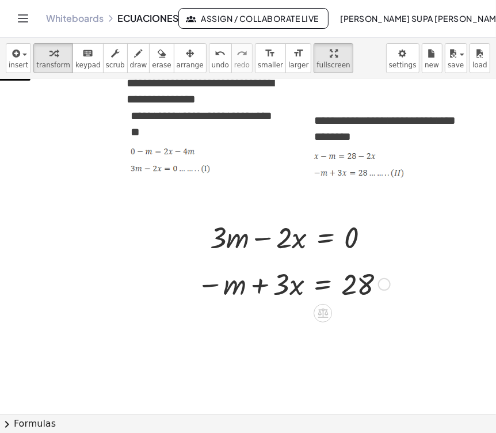
click at [238, 281] on div at bounding box center [285, 283] width 320 height 39
click at [327, 284] on div at bounding box center [285, 283] width 320 height 39
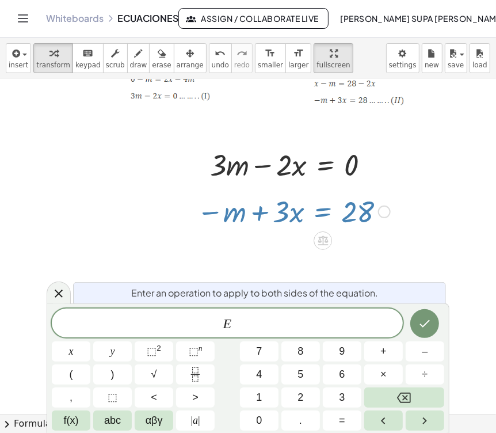
scroll to position [2426, 160]
click at [251, 324] on span "E ​" at bounding box center [227, 324] width 351 height 16
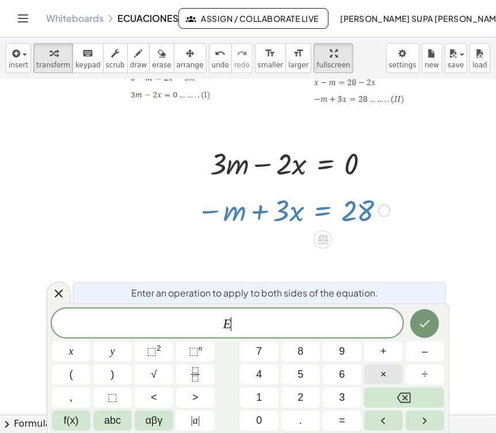
click at [372, 377] on button "×" at bounding box center [384, 375] width 39 height 20
click at [341, 397] on span "3" at bounding box center [342, 398] width 6 height 16
click at [430, 324] on icon "Done" at bounding box center [425, 324] width 14 height 14
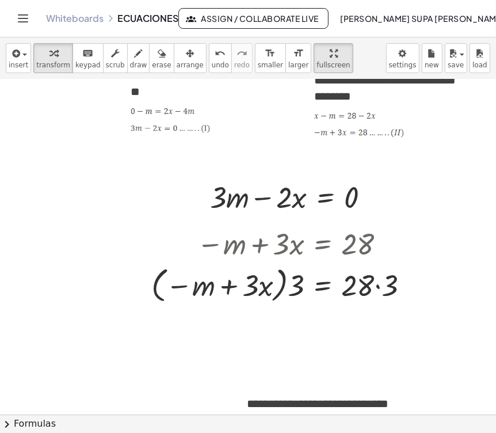
scroll to position [2415, 160]
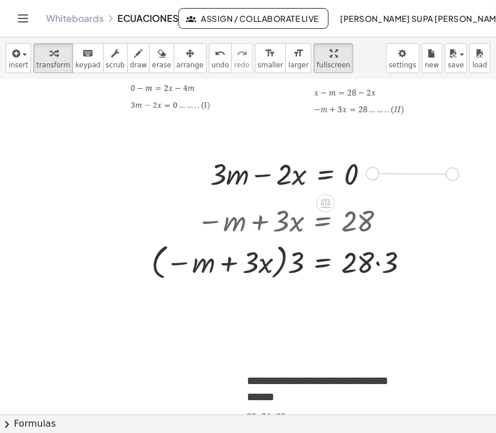
drag, startPoint x: 373, startPoint y: 173, endPoint x: 458, endPoint y: 174, distance: 84.7
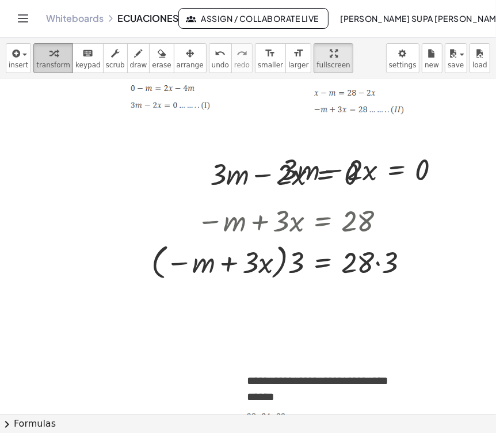
click at [50, 52] on icon "button" at bounding box center [54, 54] width 8 height 14
click at [177, 61] on span "arrange" at bounding box center [190, 65] width 27 height 8
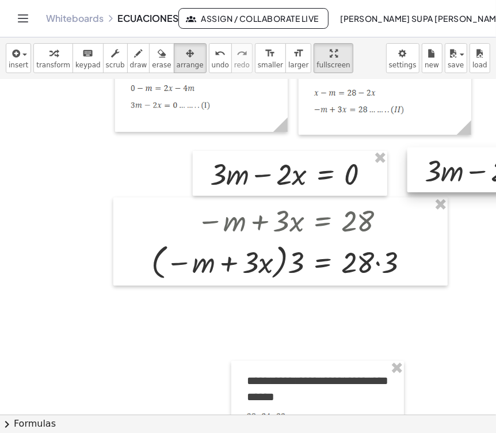
drag, startPoint x: 352, startPoint y: 154, endPoint x: 496, endPoint y: 155, distance: 144.0
click at [491, 155] on div "**********" at bounding box center [248, 246] width 496 height 335
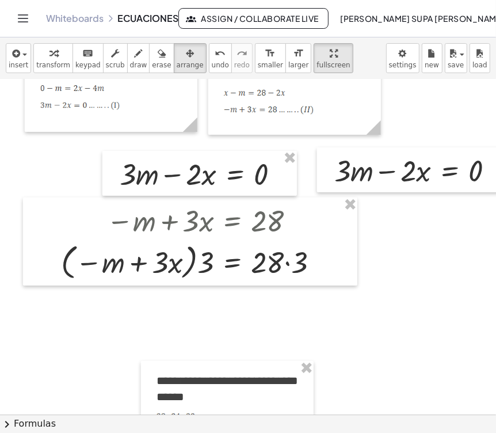
scroll to position [2415, 274]
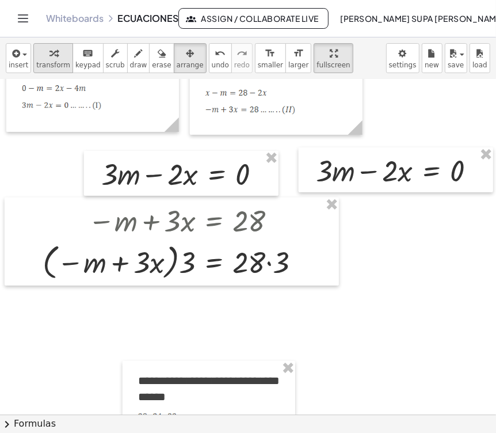
click at [58, 55] on div "button" at bounding box center [53, 53] width 34 height 14
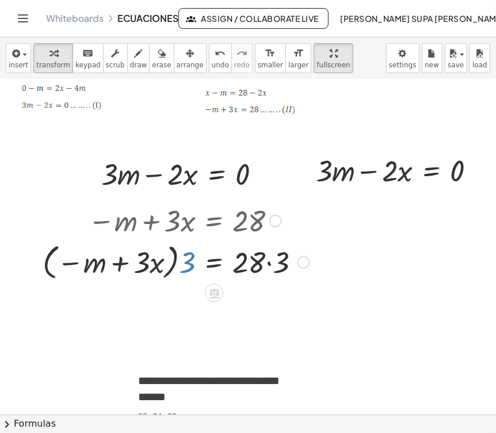
drag, startPoint x: 180, startPoint y: 257, endPoint x: 88, endPoint y: 255, distance: 92.7
click at [88, 255] on div at bounding box center [176, 262] width 320 height 44
drag, startPoint x: 187, startPoint y: 255, endPoint x: 129, endPoint y: 255, distance: 57.6
click at [114, 255] on div at bounding box center [176, 262] width 320 height 44
drag, startPoint x: 187, startPoint y: 257, endPoint x: 161, endPoint y: 275, distance: 31.6
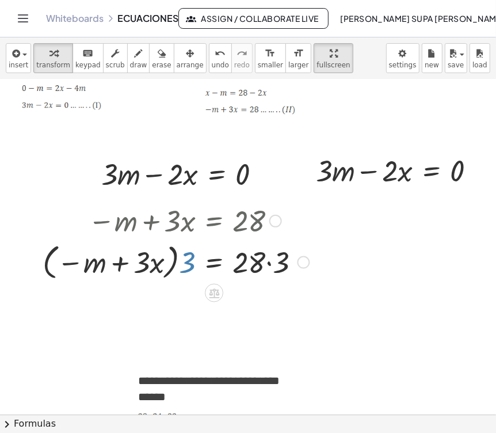
click at [96, 259] on div at bounding box center [176, 262] width 320 height 44
drag, startPoint x: 184, startPoint y: 263, endPoint x: 97, endPoint y: 267, distance: 87.0
click at [97, 267] on div at bounding box center [176, 262] width 320 height 44
drag, startPoint x: 187, startPoint y: 265, endPoint x: 72, endPoint y: 265, distance: 114.6
click at [72, 265] on div at bounding box center [176, 262] width 320 height 44
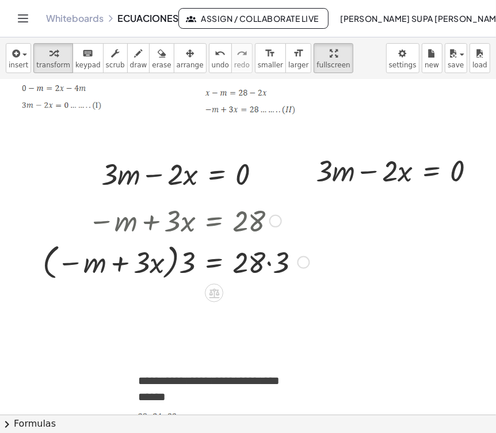
click at [179, 257] on div at bounding box center [176, 262] width 320 height 44
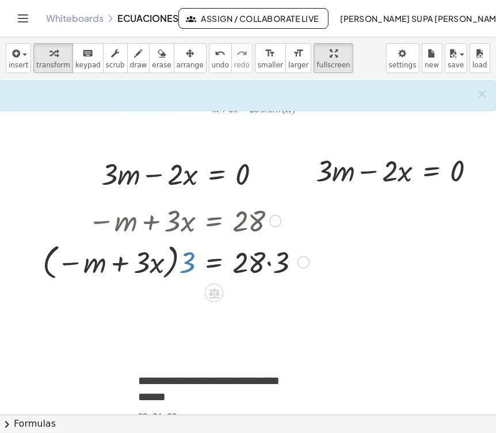
drag, startPoint x: 189, startPoint y: 264, endPoint x: 97, endPoint y: 263, distance: 92.1
click at [97, 263] on div at bounding box center [176, 262] width 320 height 44
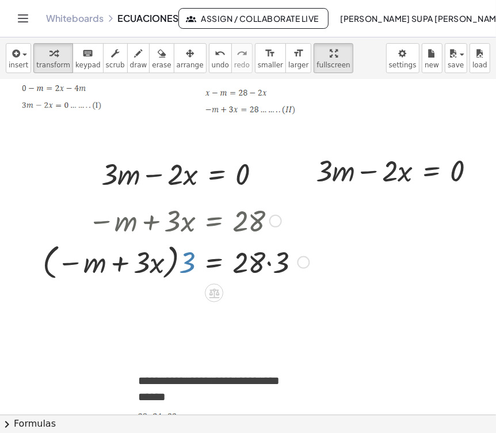
drag, startPoint x: 179, startPoint y: 268, endPoint x: 134, endPoint y: 268, distance: 44.9
click at [134, 268] on div at bounding box center [176, 262] width 320 height 44
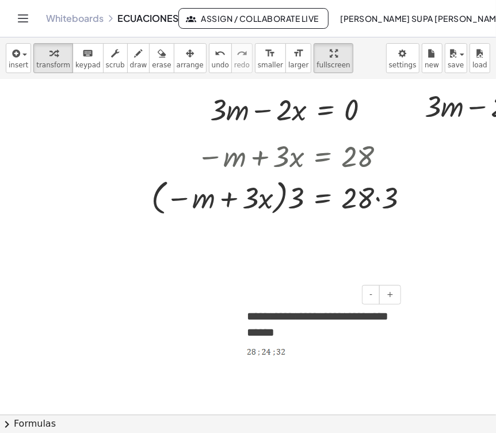
scroll to position [2415, 160]
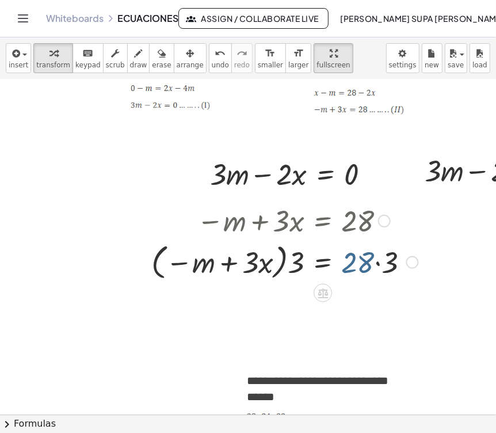
drag, startPoint x: 365, startPoint y: 265, endPoint x: 390, endPoint y: 268, distance: 25.5
click at [390, 268] on div at bounding box center [285, 262] width 320 height 44
click at [393, 268] on div at bounding box center [285, 262] width 320 height 44
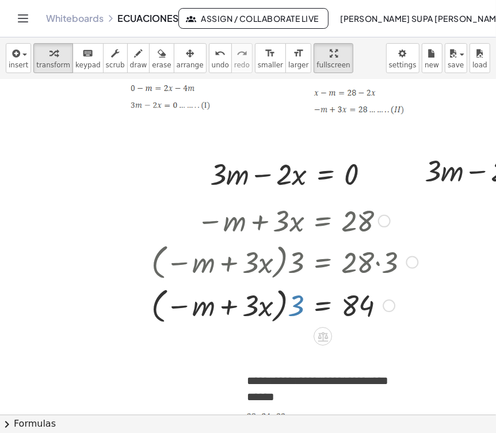
drag, startPoint x: 295, startPoint y: 305, endPoint x: 207, endPoint y: 310, distance: 87.7
click at [207, 310] on div at bounding box center [285, 305] width 320 height 44
drag, startPoint x: 301, startPoint y: 308, endPoint x: 206, endPoint y: 303, distance: 95.2
click at [206, 303] on div at bounding box center [285, 305] width 320 height 44
click at [299, 306] on div at bounding box center [285, 305] width 320 height 44
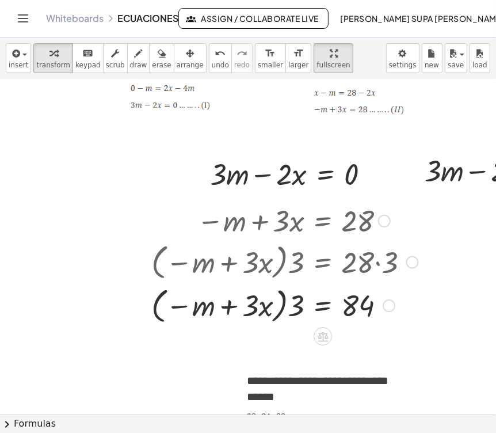
click at [299, 306] on div at bounding box center [285, 305] width 320 height 44
click at [300, 308] on div at bounding box center [285, 304] width 320 height 39
drag, startPoint x: 300, startPoint y: 308, endPoint x: 267, endPoint y: 308, distance: 33.4
click at [267, 308] on div at bounding box center [285, 304] width 320 height 39
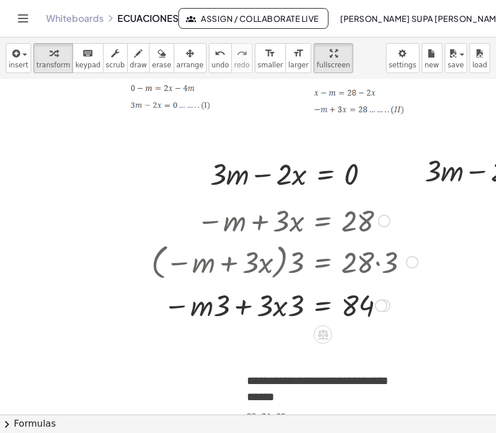
click at [279, 314] on div at bounding box center [285, 304] width 320 height 39
click at [279, 313] on div at bounding box center [285, 304] width 320 height 39
click at [279, 312] on div at bounding box center [285, 304] width 320 height 39
click at [279, 310] on div at bounding box center [285, 304] width 320 height 39
click at [280, 305] on div at bounding box center [285, 304] width 320 height 39
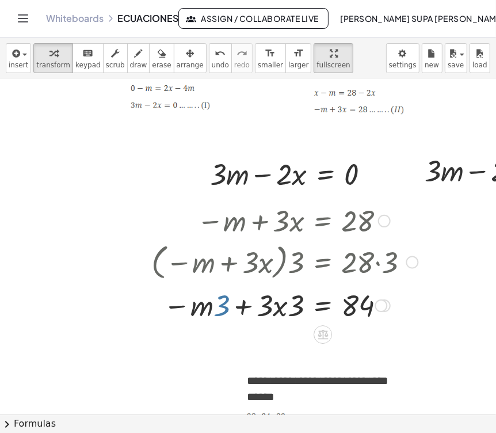
drag, startPoint x: 222, startPoint y: 312, endPoint x: 200, endPoint y: 310, distance: 21.4
click at [200, 310] on div at bounding box center [285, 304] width 320 height 39
click at [295, 308] on div at bounding box center [285, 304] width 320 height 39
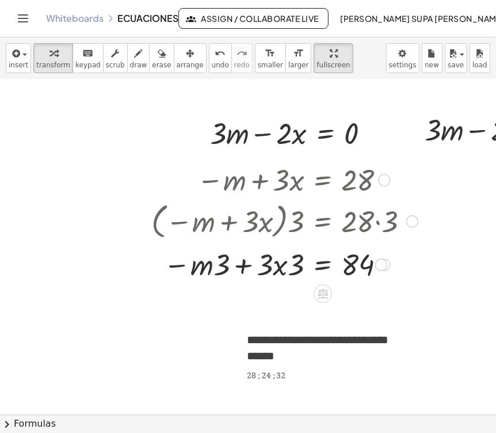
scroll to position [2480, 160]
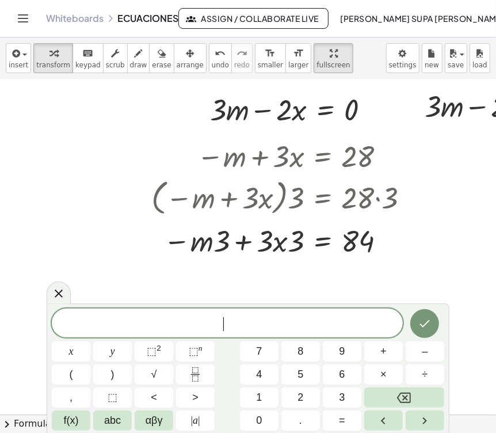
click at [424, 316] on button "Done" at bounding box center [425, 323] width 29 height 29
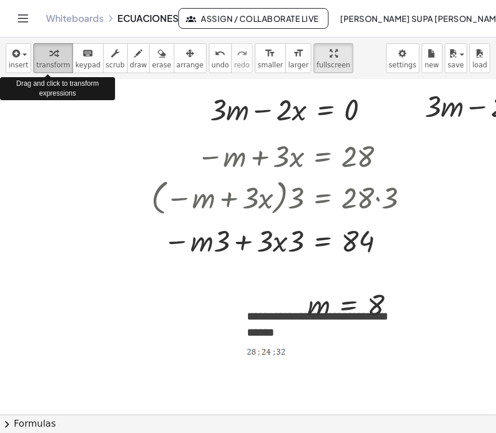
click at [50, 55] on icon "button" at bounding box center [54, 54] width 8 height 14
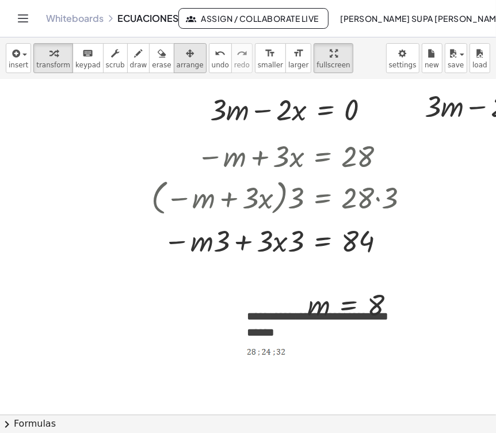
click at [186, 59] on icon "button" at bounding box center [190, 54] width 8 height 14
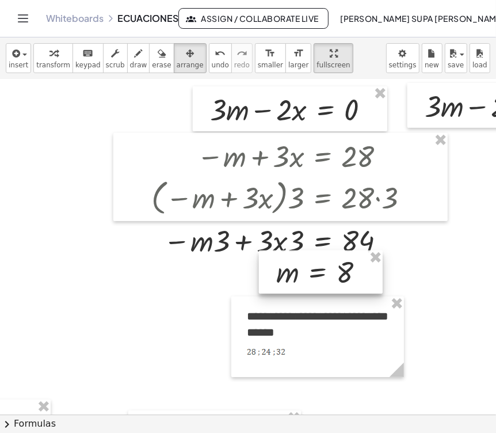
drag, startPoint x: 317, startPoint y: 305, endPoint x: 287, endPoint y: 272, distance: 44.8
click at [287, 272] on div at bounding box center [321, 273] width 124 height 44
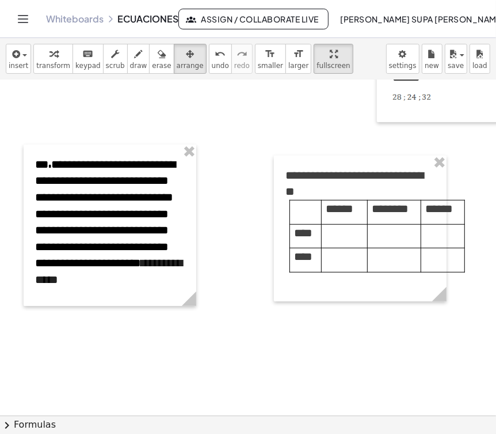
scroll to position [2736, 14]
